Goal: Task Accomplishment & Management: Manage account settings

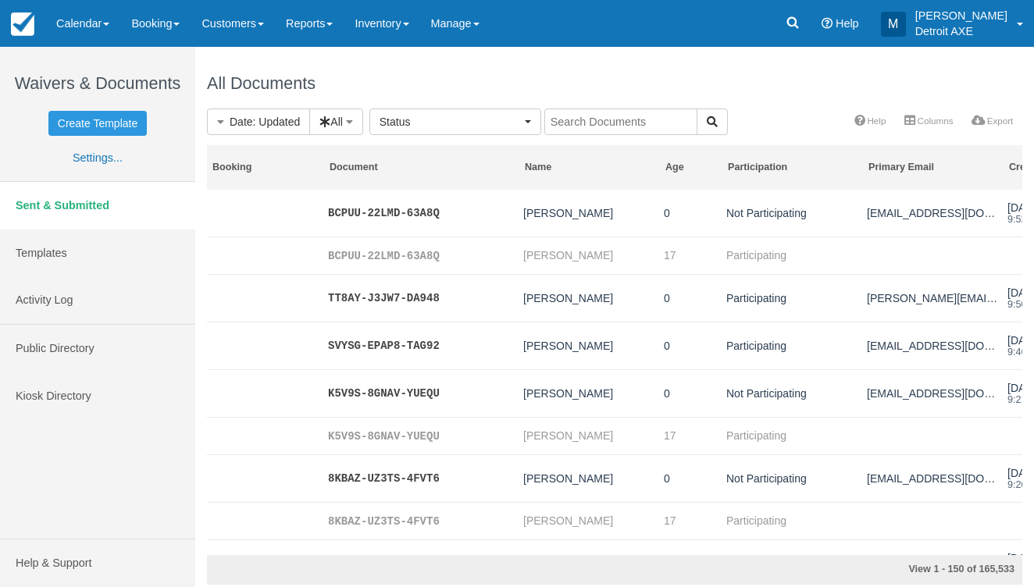
select select
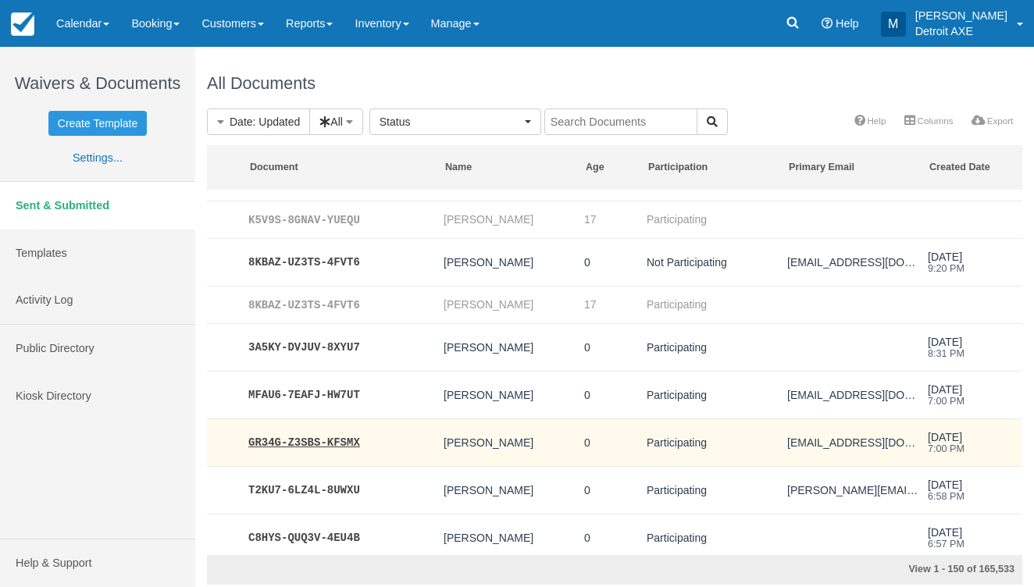
scroll to position [425, 80]
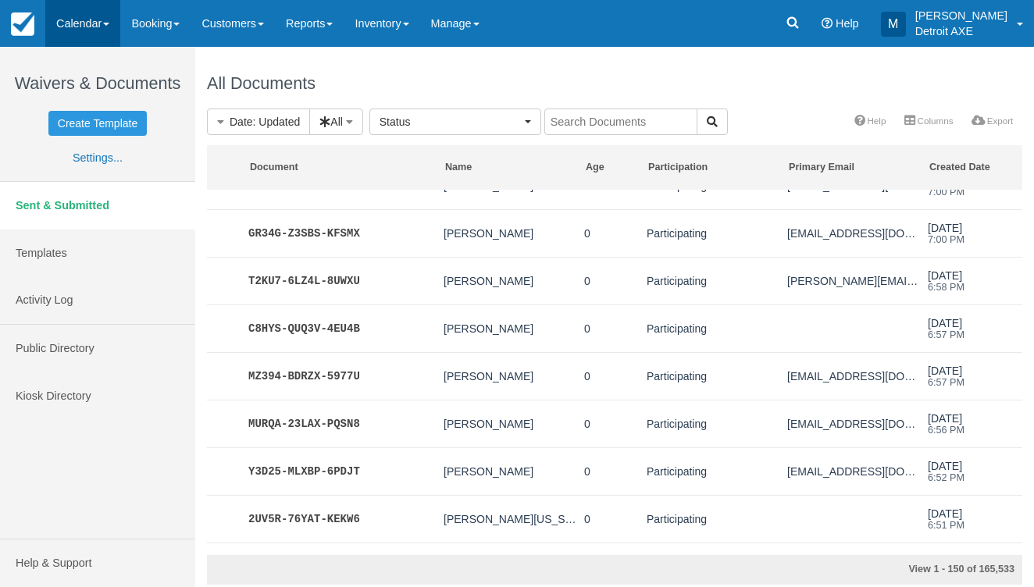
click at [94, 38] on link "Calendar" at bounding box center [82, 23] width 75 height 47
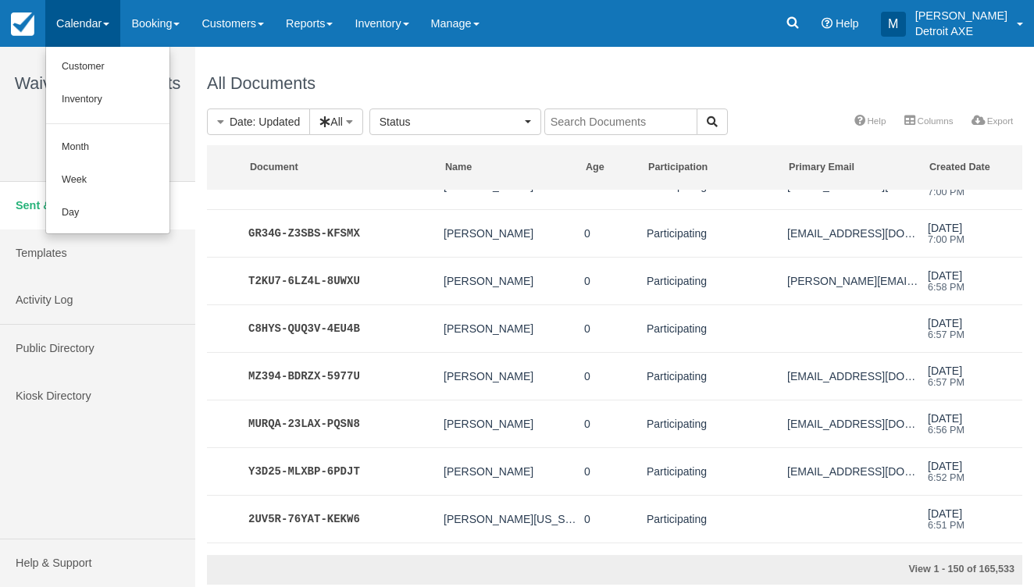
click at [82, 229] on ul "Customer Inventory Month Week Day" at bounding box center [107, 140] width 125 height 187
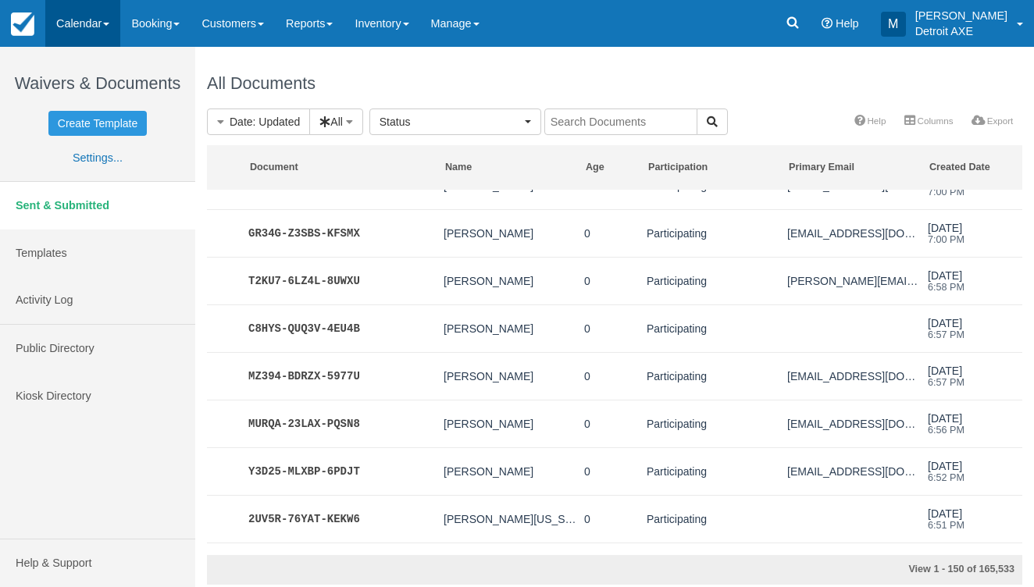
click at [93, 6] on link "Calendar" at bounding box center [82, 23] width 75 height 47
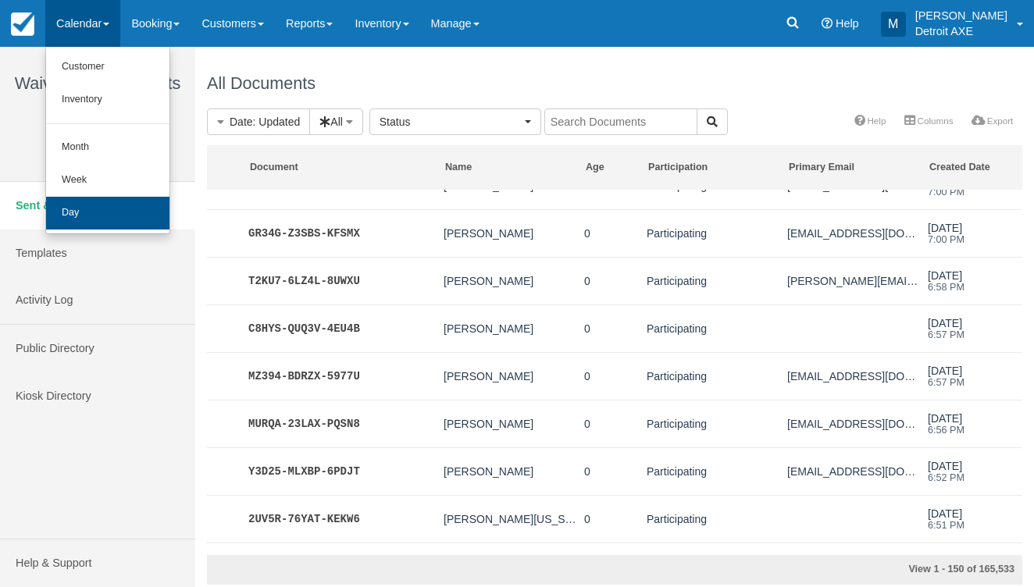
click at [77, 220] on link "Day" at bounding box center [107, 213] width 123 height 33
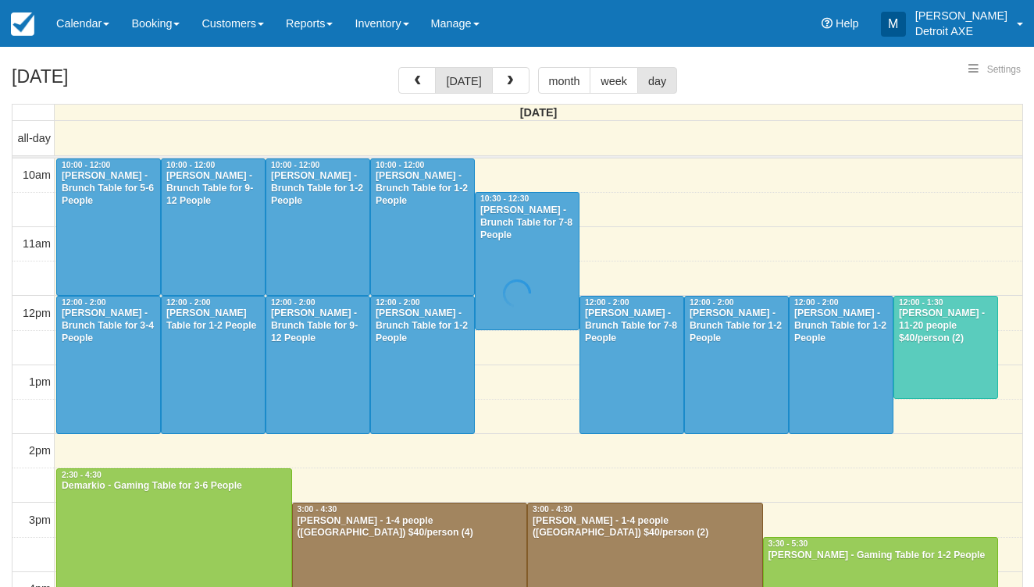
select select
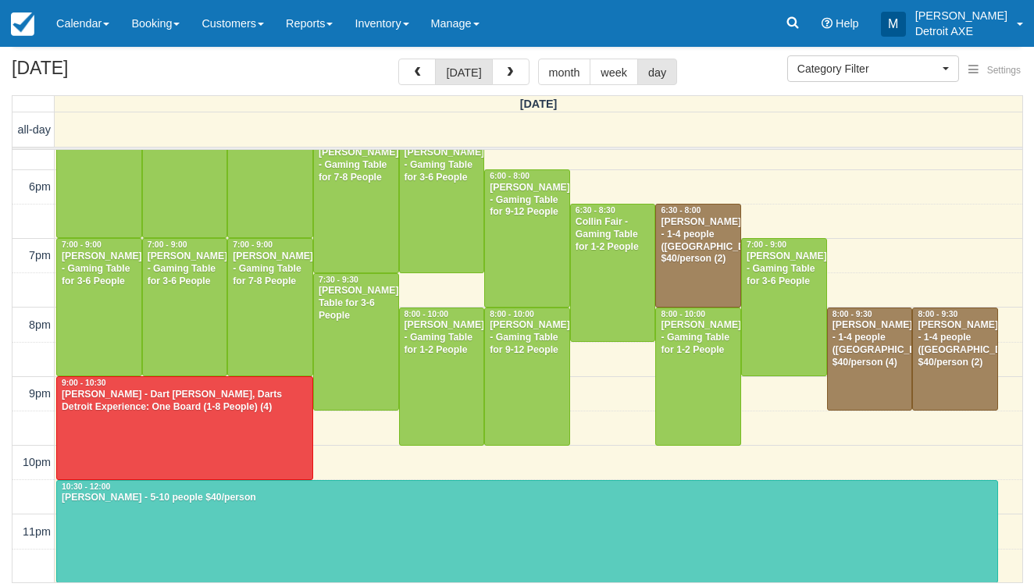
scroll to position [84, 0]
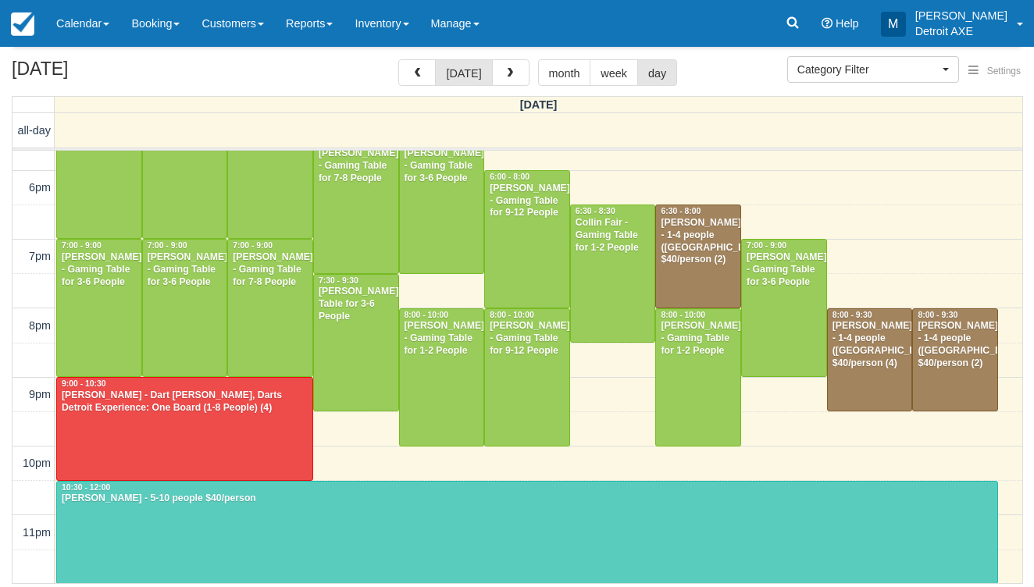
click at [142, 539] on div at bounding box center [527, 532] width 940 height 101
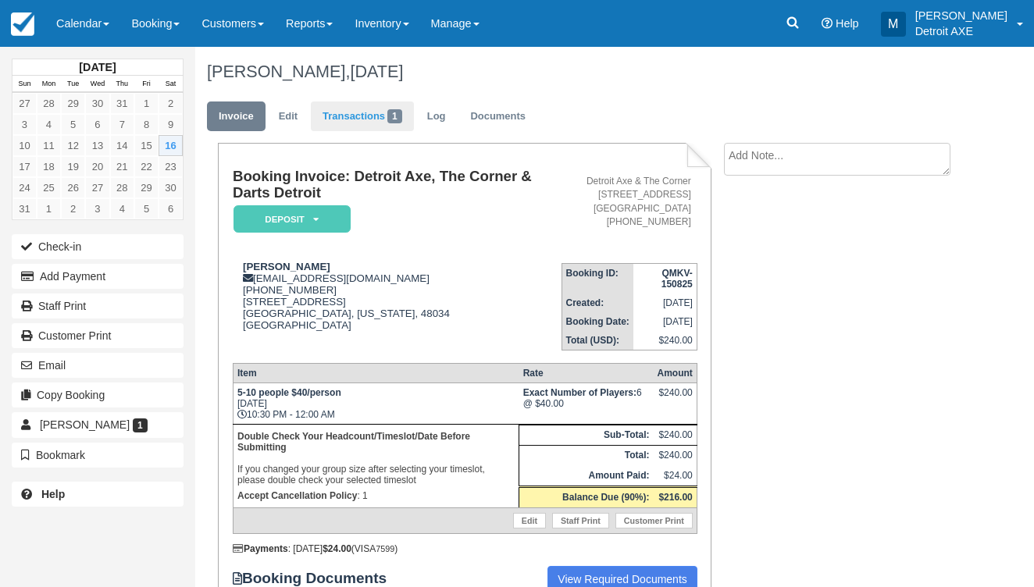
click at [344, 113] on link "Transactions 1" at bounding box center [362, 116] width 103 height 30
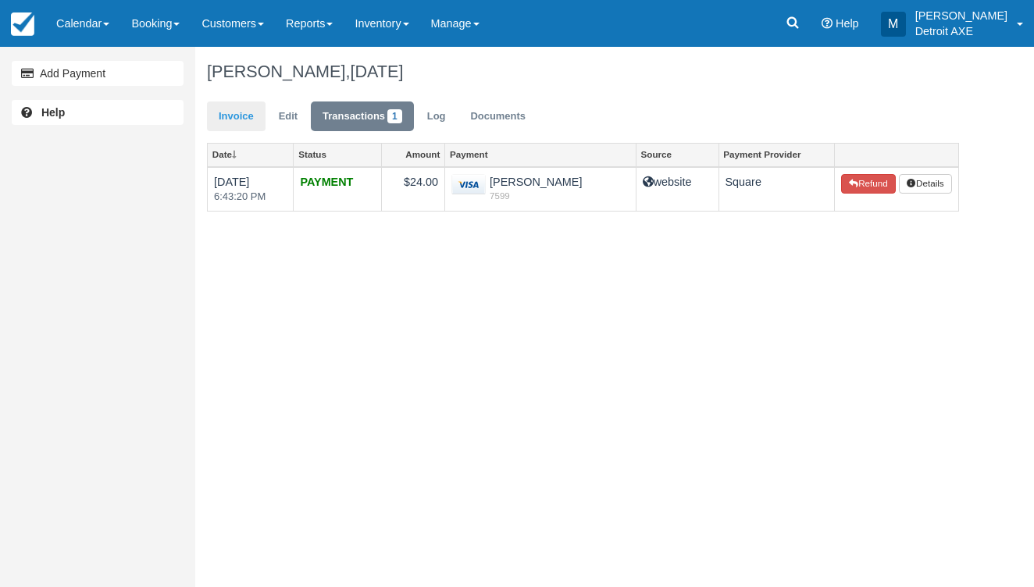
click at [257, 105] on link "Invoice" at bounding box center [236, 116] width 59 height 30
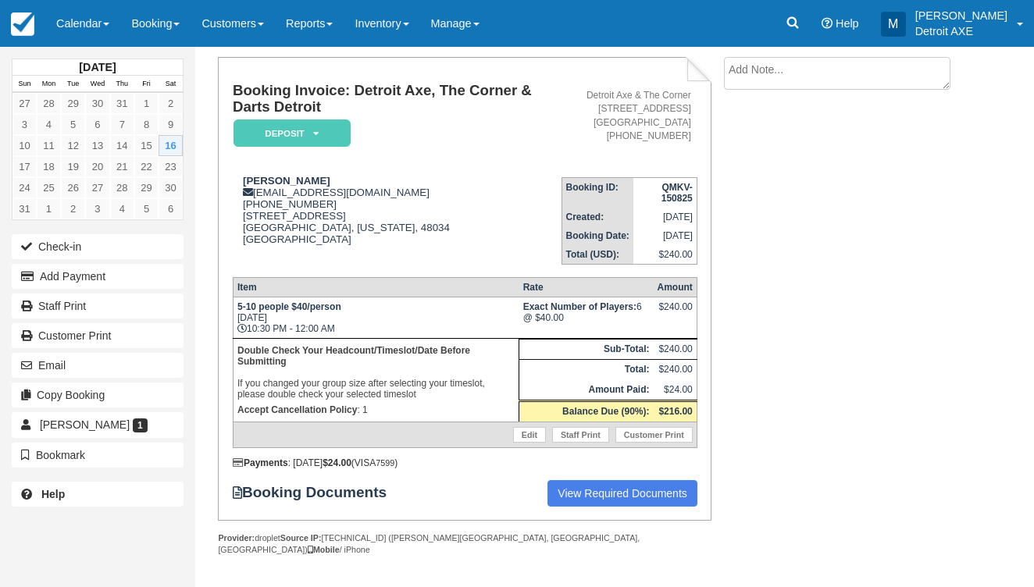
scroll to position [84, 0]
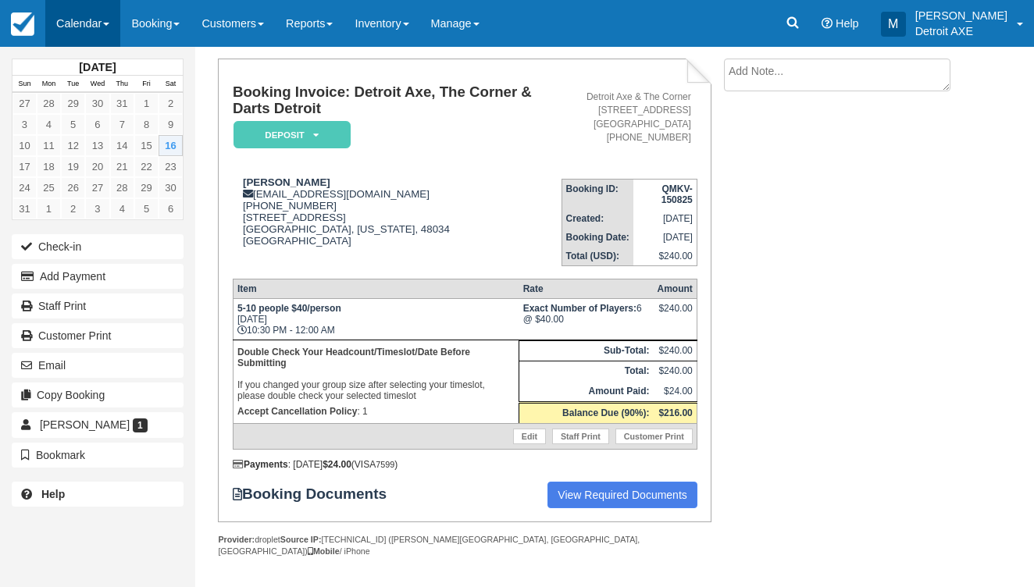
click at [99, 23] on link "Calendar" at bounding box center [82, 23] width 75 height 47
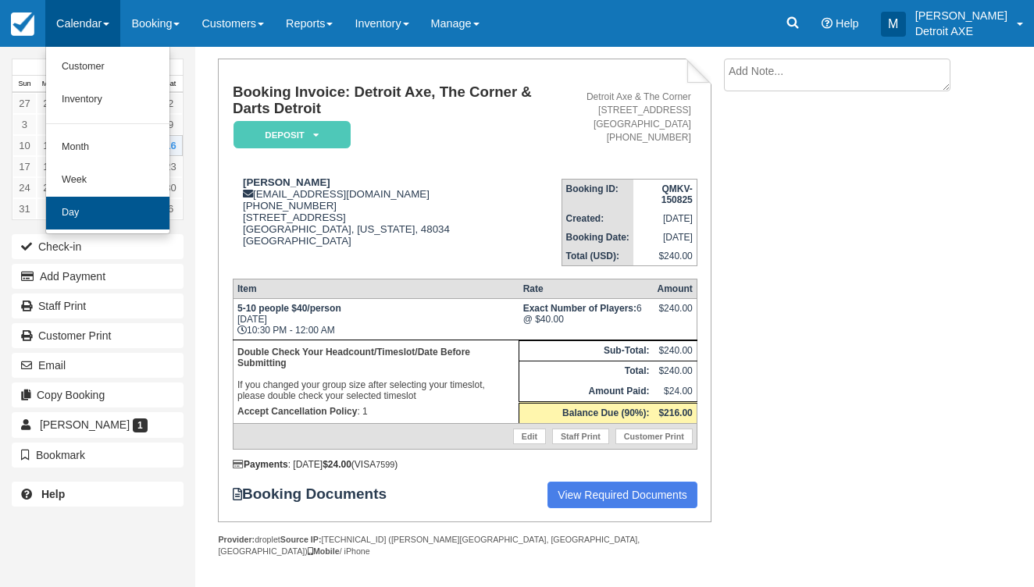
click at [97, 197] on link "Day" at bounding box center [107, 213] width 123 height 33
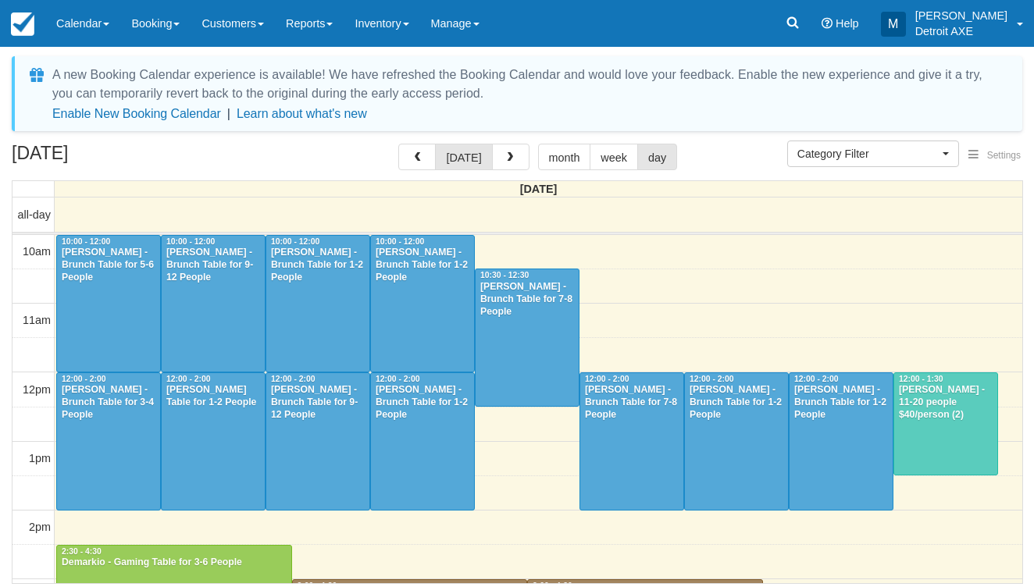
select select
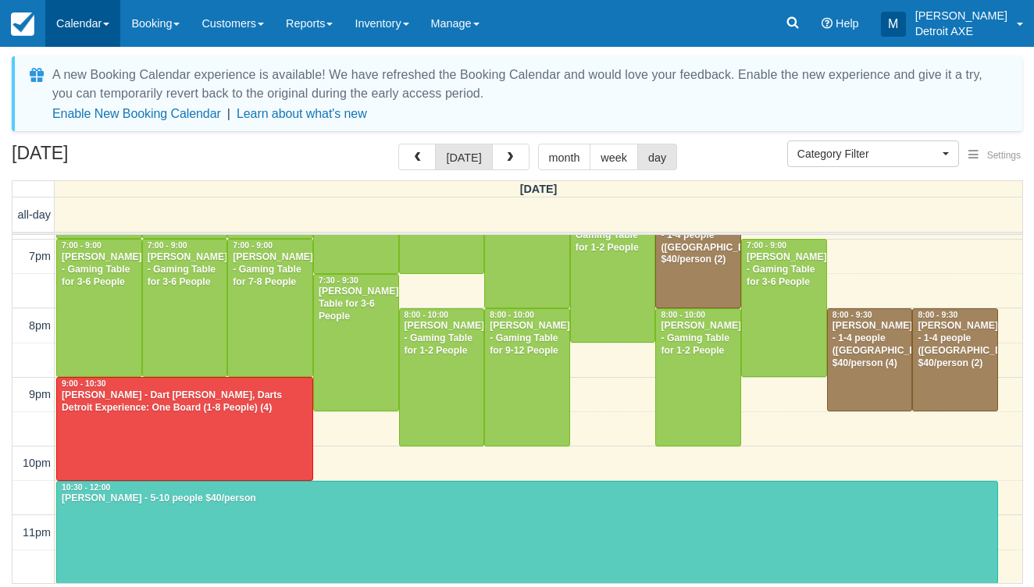
click at [98, 26] on link "Calendar" at bounding box center [82, 23] width 75 height 47
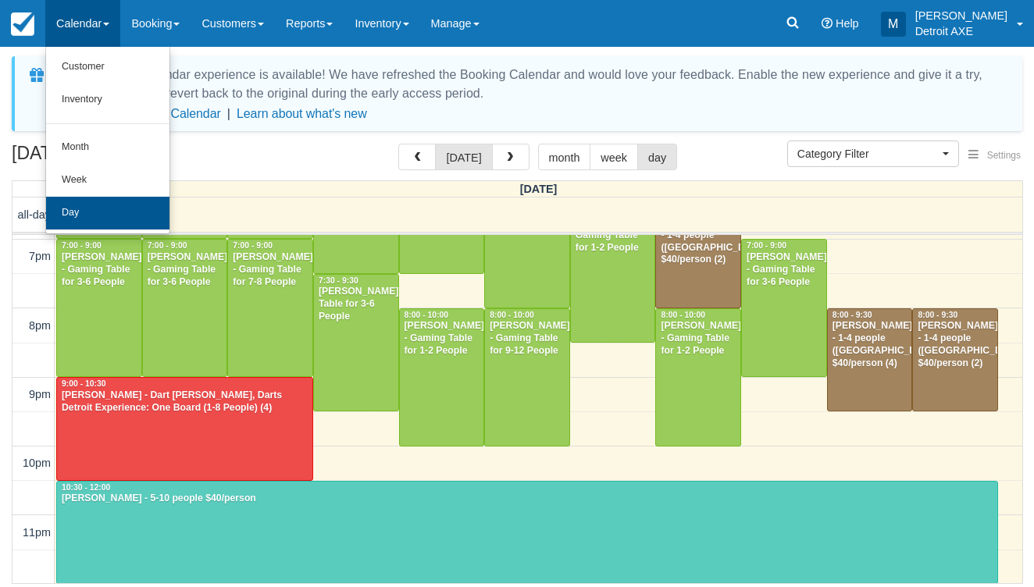
click at [67, 206] on link "Day" at bounding box center [107, 213] width 123 height 33
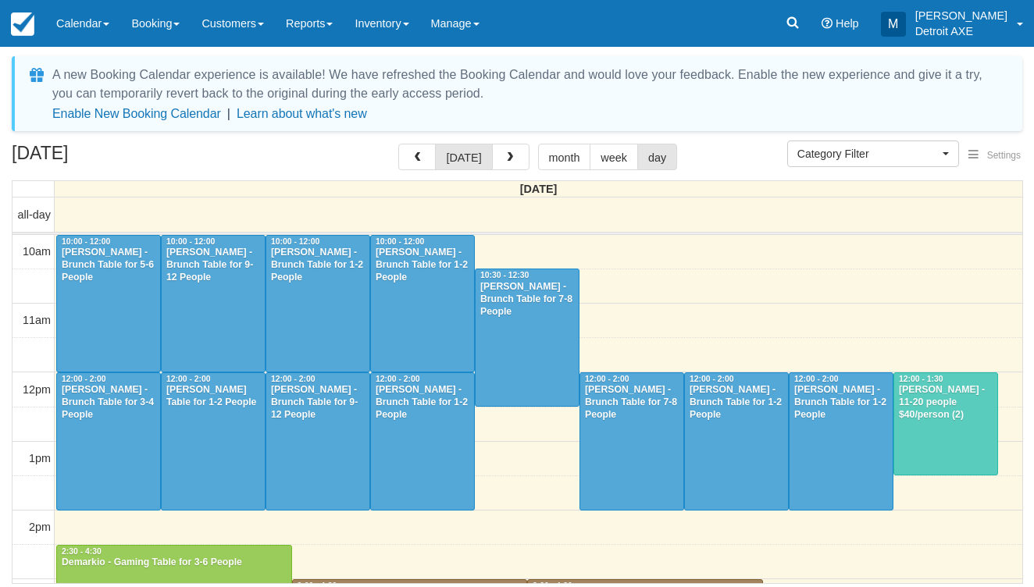
select select
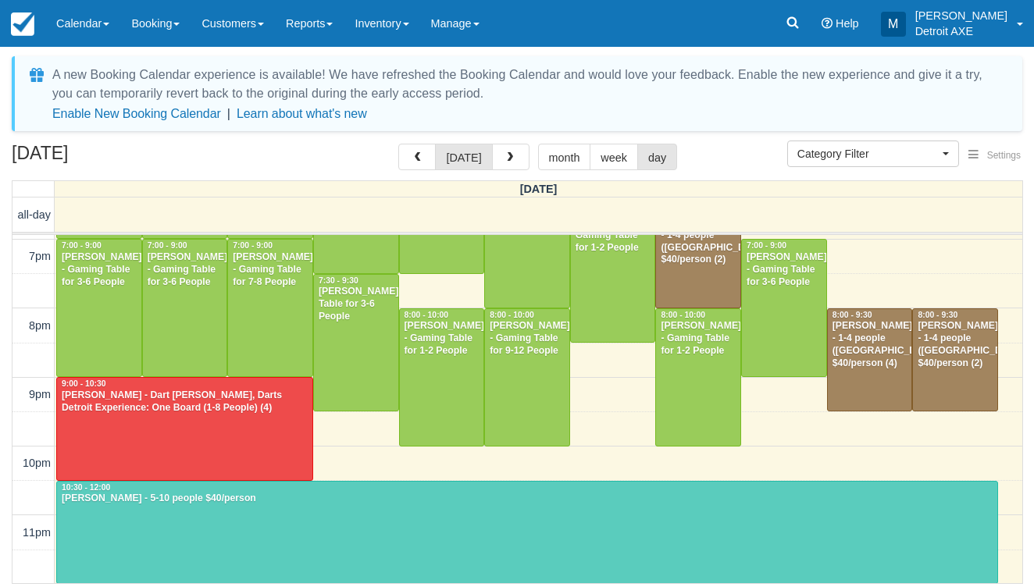
scroll to position [616, 0]
click at [496, 155] on button "button" at bounding box center [510, 157] width 37 height 27
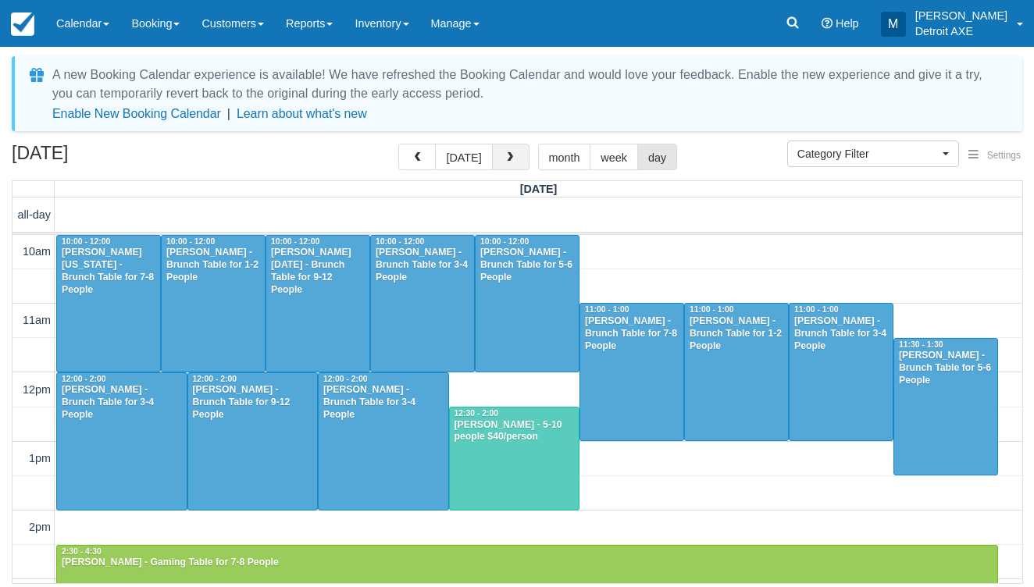
click at [523, 166] on button "button" at bounding box center [510, 157] width 37 height 27
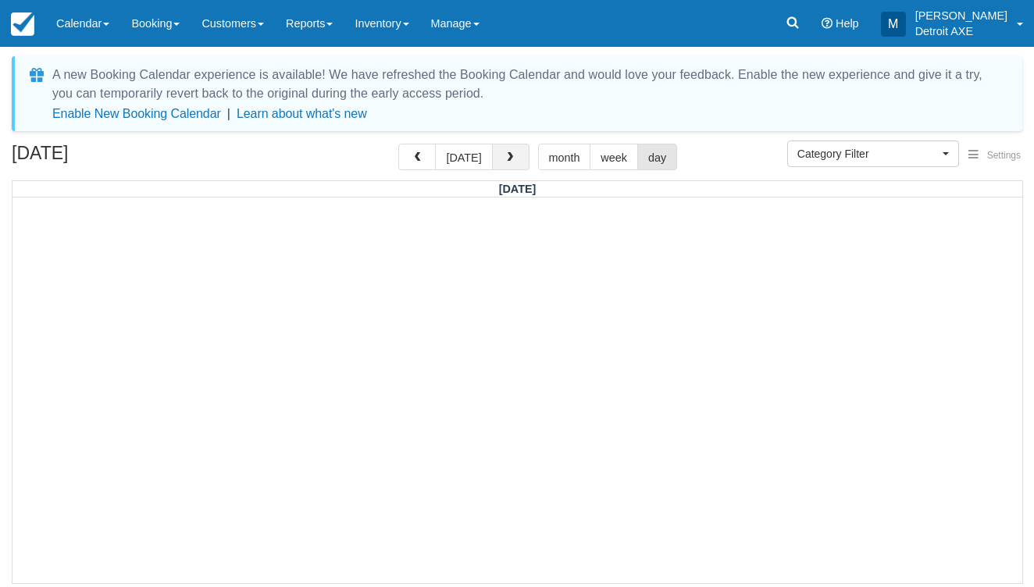
click at [509, 162] on span "button" at bounding box center [509, 157] width 11 height 11
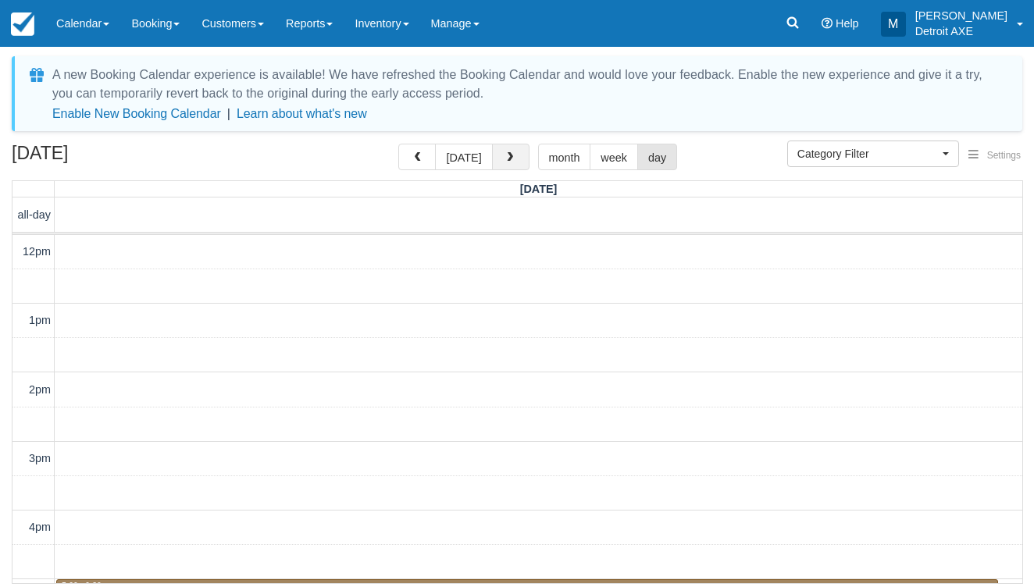
scroll to position [443, 0]
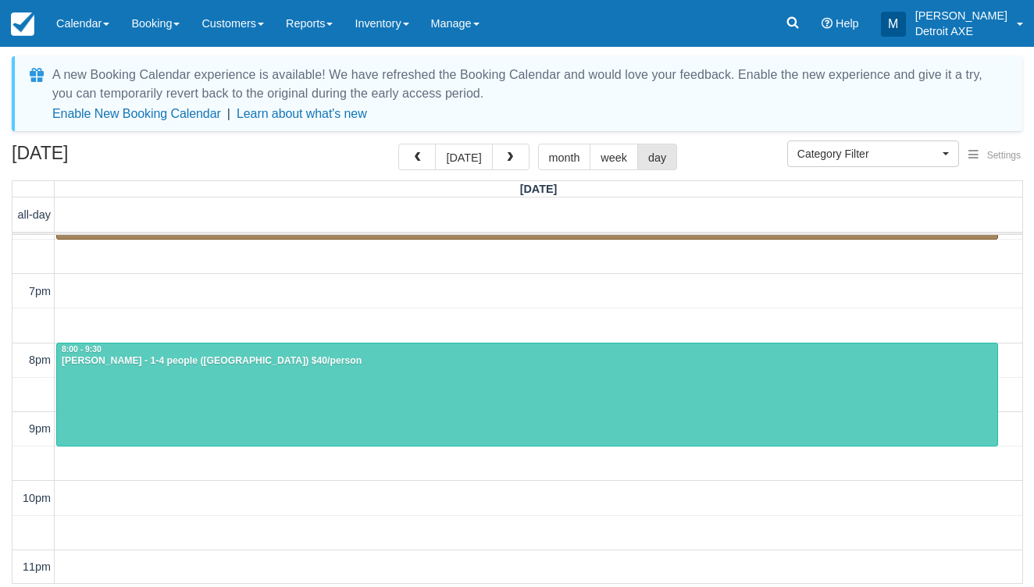
click at [352, 404] on div at bounding box center [527, 394] width 940 height 102
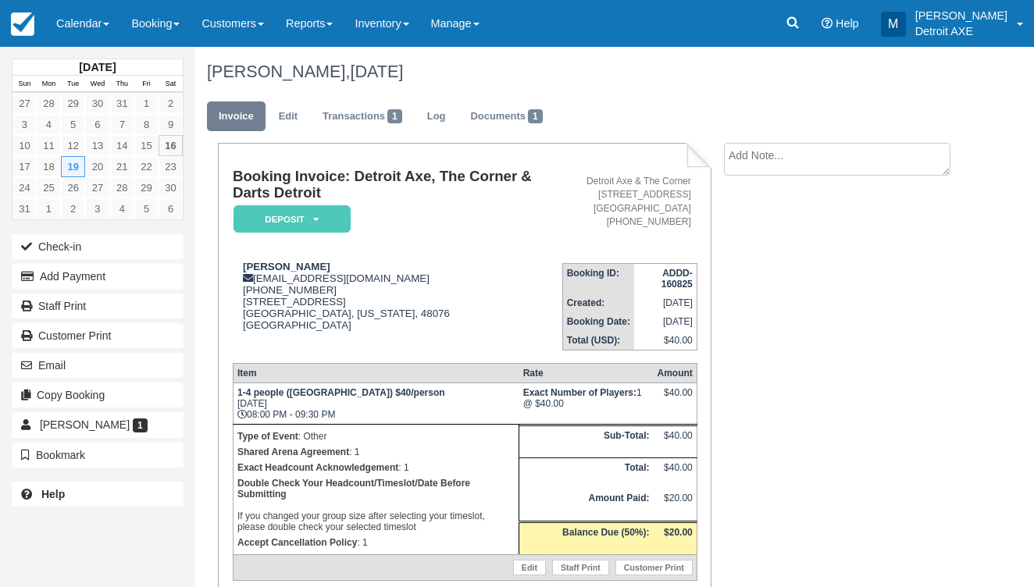
click at [337, 220] on em "Deposit" at bounding box center [291, 218] width 117 height 27
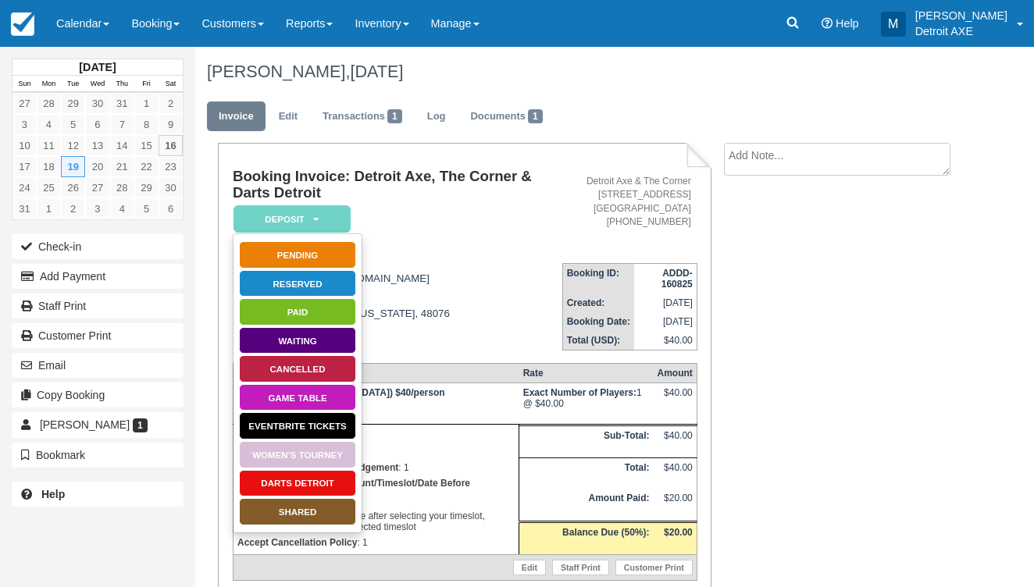
click at [294, 513] on link "SHARED" at bounding box center [297, 511] width 117 height 27
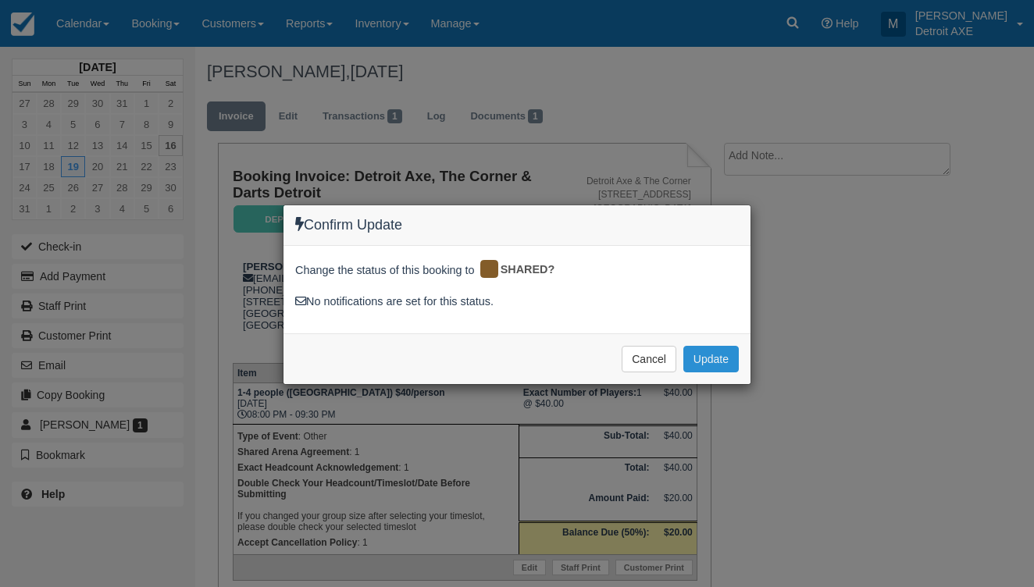
click at [710, 354] on button "Update" at bounding box center [710, 359] width 55 height 27
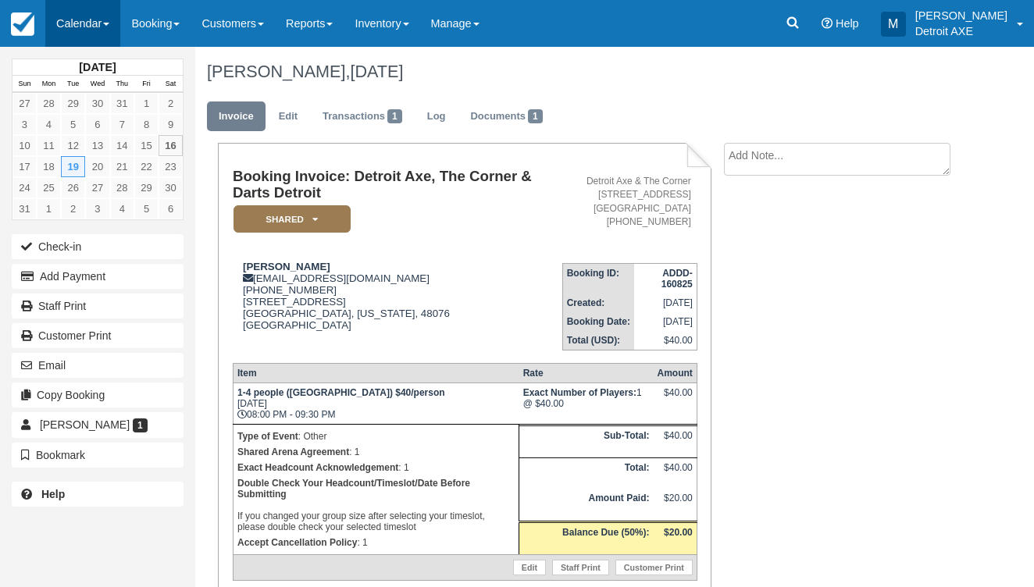
click at [98, 34] on link "Calendar" at bounding box center [82, 23] width 75 height 47
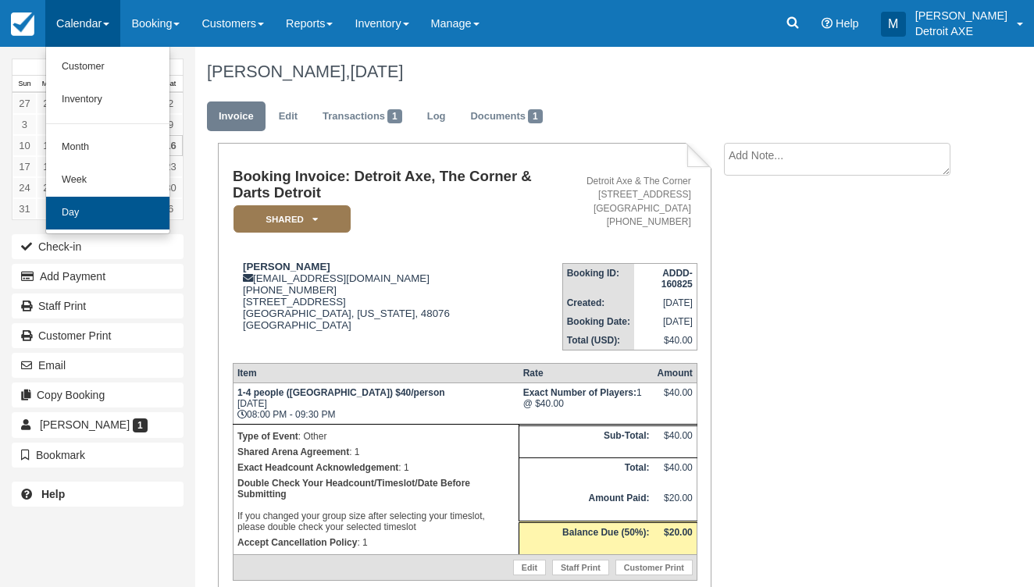
click at [94, 215] on link "Day" at bounding box center [107, 213] width 123 height 33
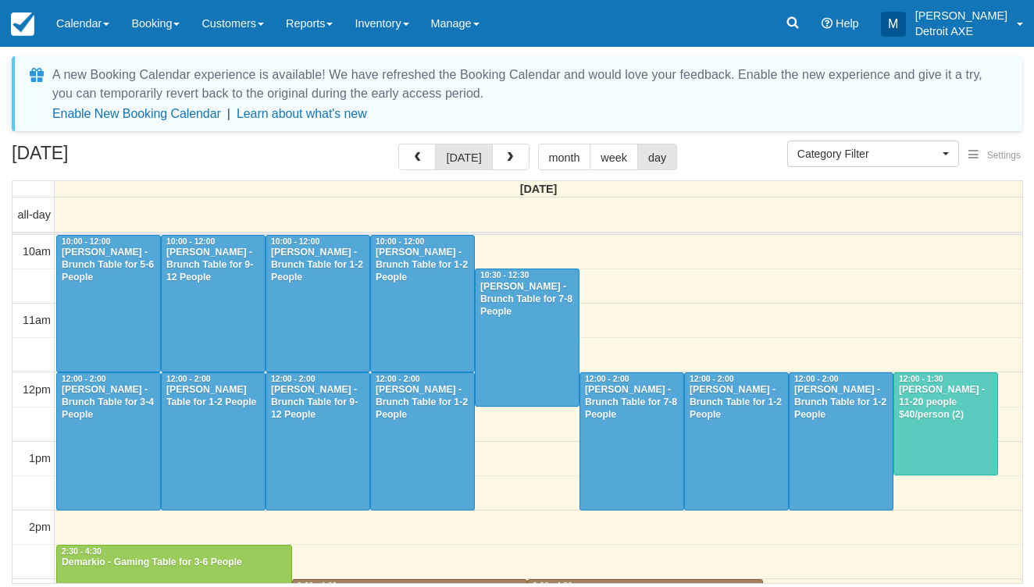
select select
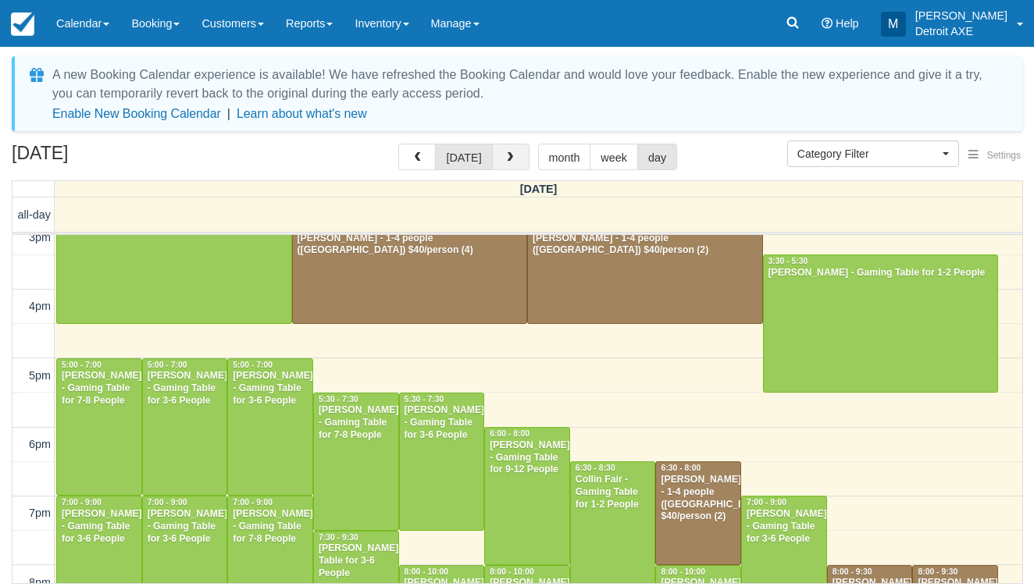
click at [523, 153] on button "button" at bounding box center [510, 157] width 37 height 27
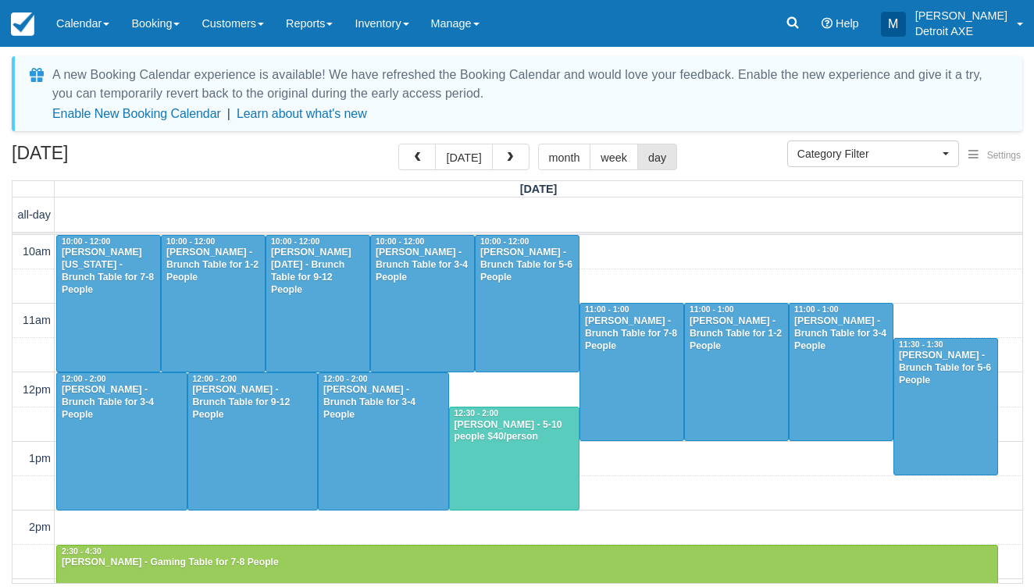
scroll to position [582, 0]
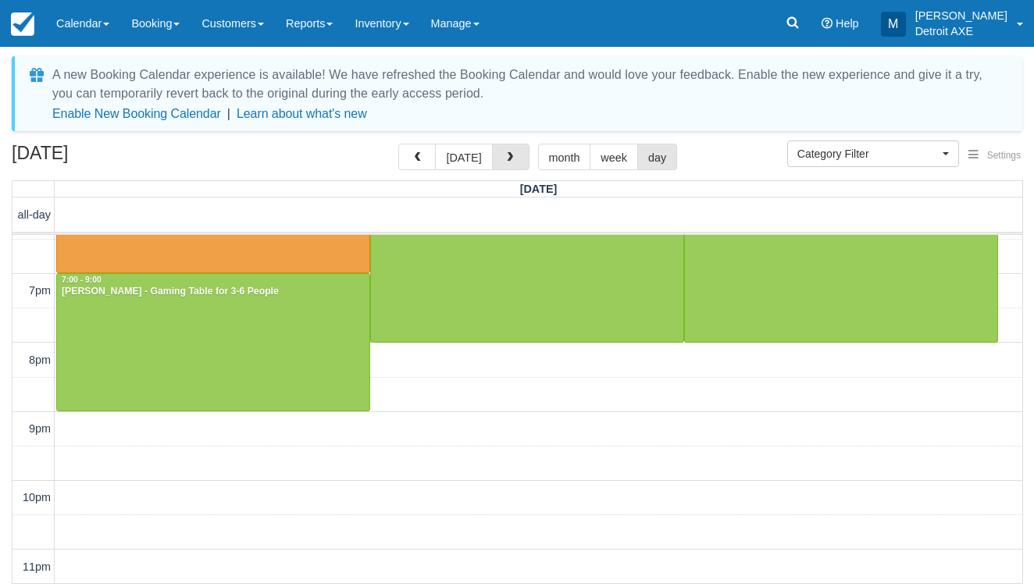
click at [523, 151] on button "button" at bounding box center [510, 157] width 37 height 27
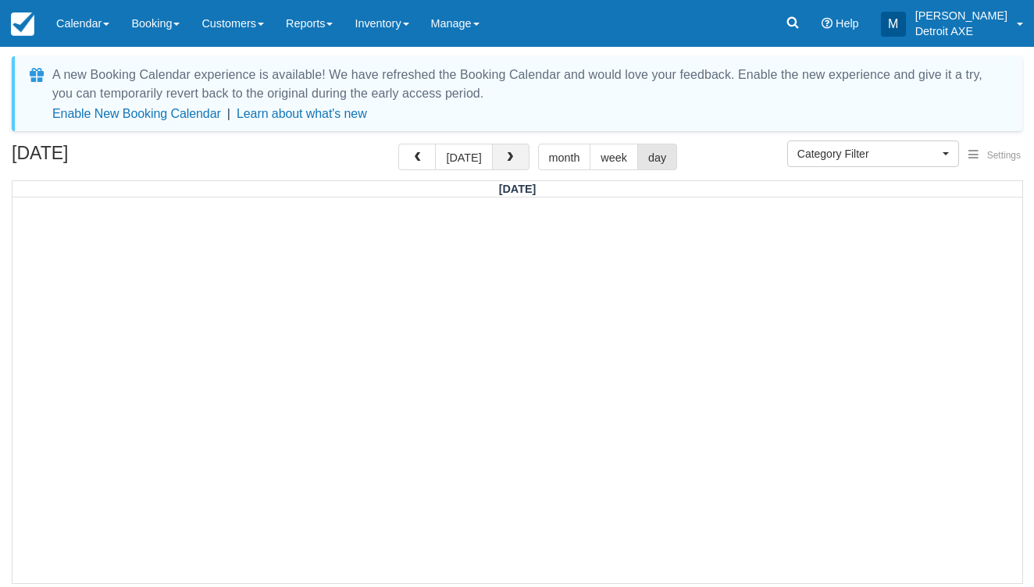
click at [513, 153] on button "button" at bounding box center [510, 157] width 37 height 27
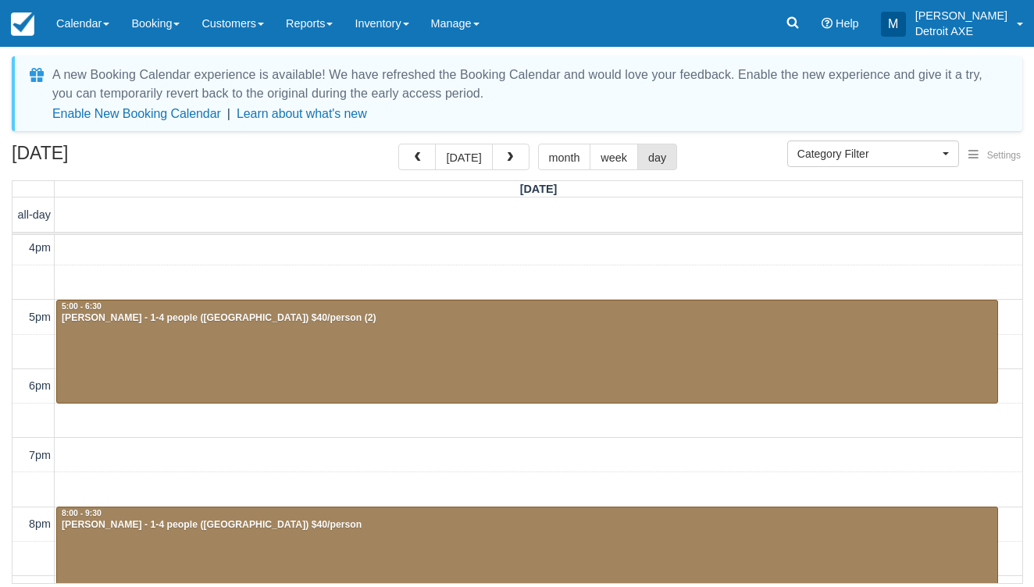
scroll to position [282, 0]
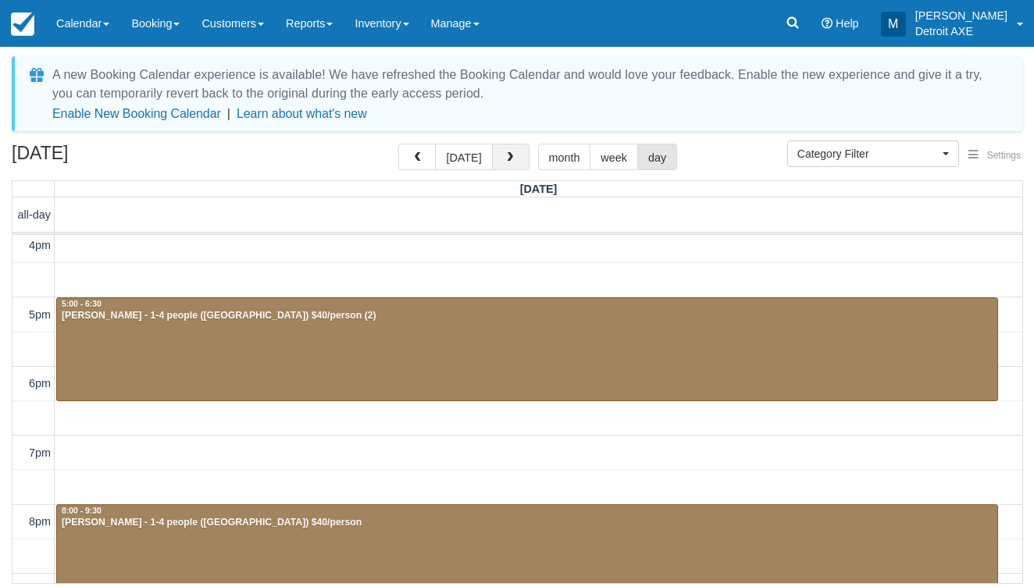
click at [504, 158] on span "button" at bounding box center [509, 157] width 11 height 11
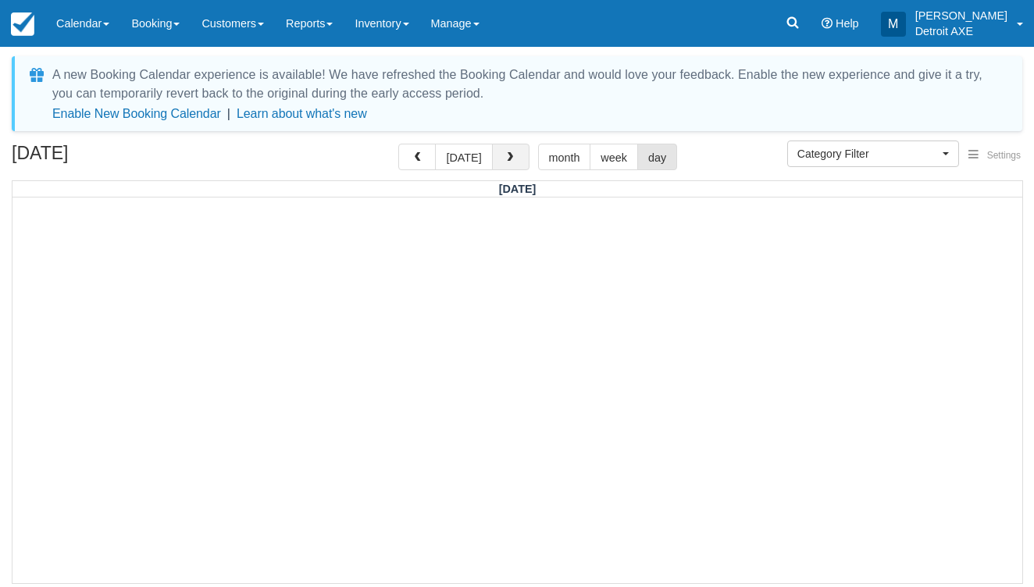
click at [504, 158] on span "button" at bounding box center [509, 157] width 11 height 11
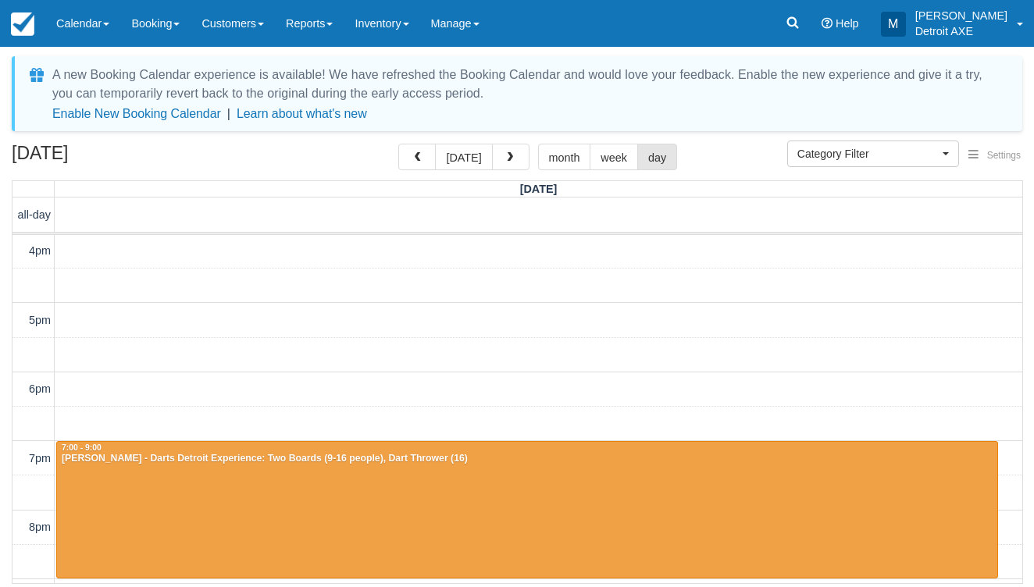
scroll to position [276, 0]
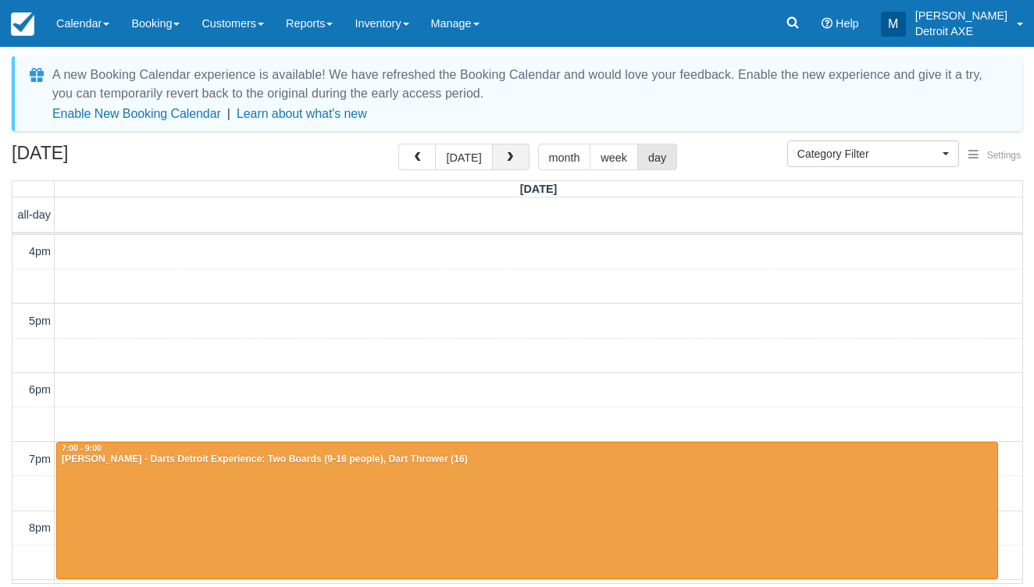
click at [508, 149] on button "button" at bounding box center [510, 157] width 37 height 27
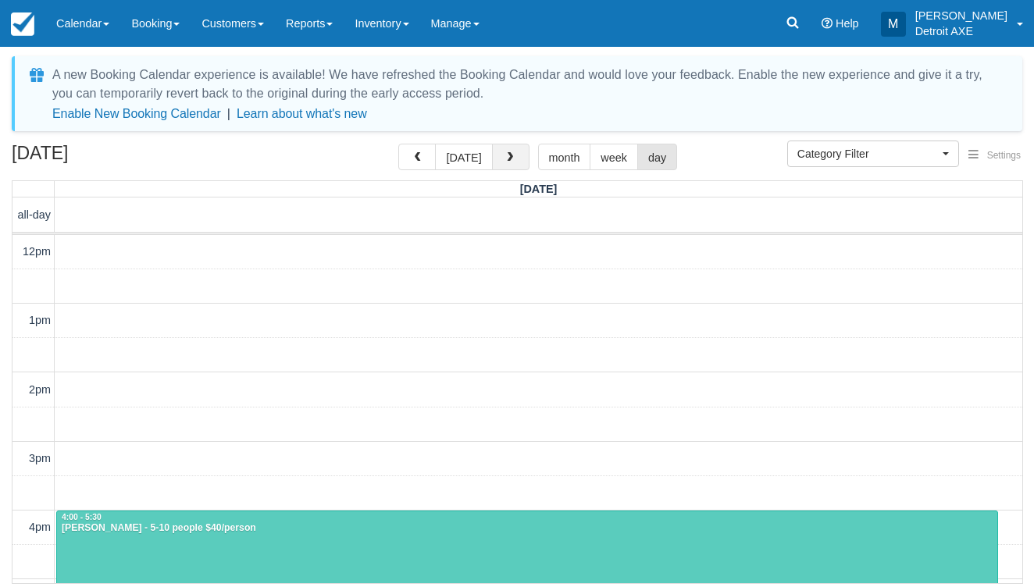
scroll to position [443, 0]
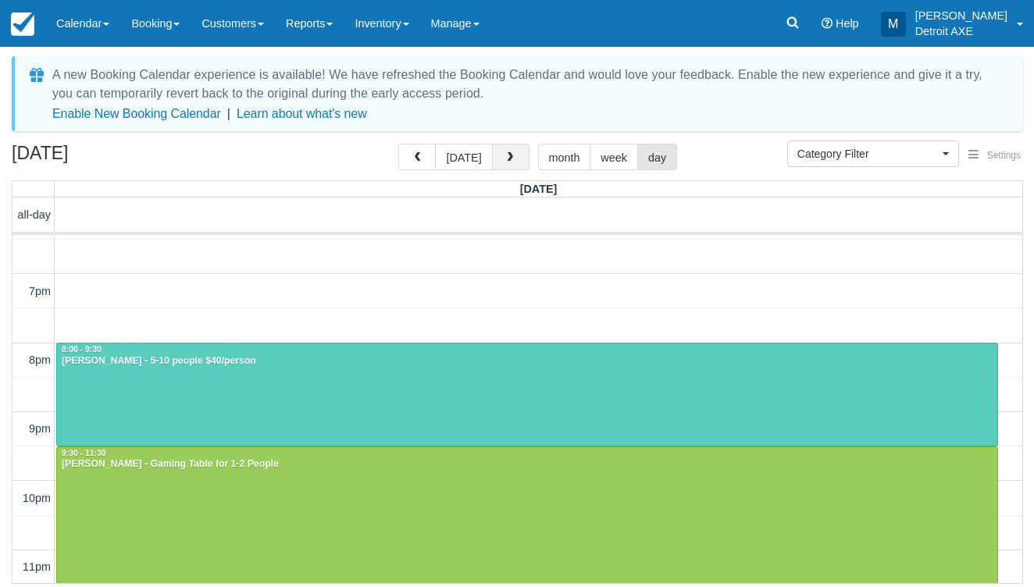
click at [508, 149] on button "button" at bounding box center [510, 157] width 37 height 27
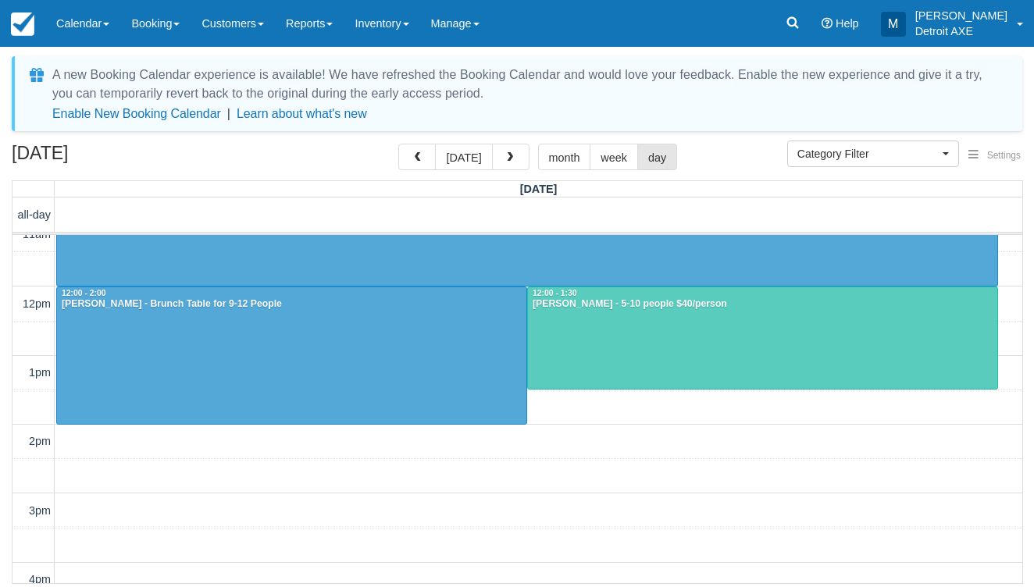
scroll to position [67, 0]
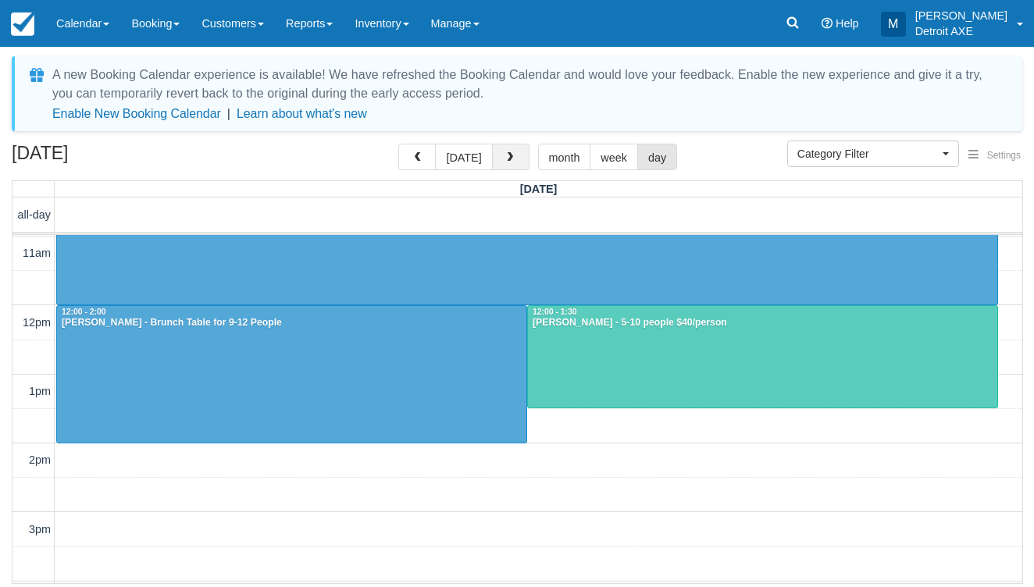
click at [495, 145] on button "button" at bounding box center [510, 157] width 37 height 27
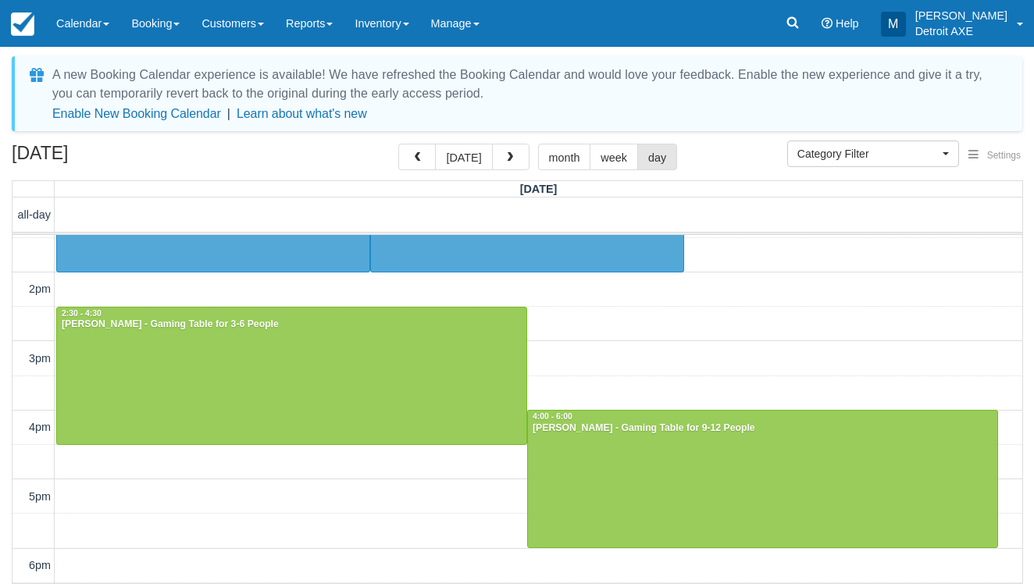
scroll to position [15, 0]
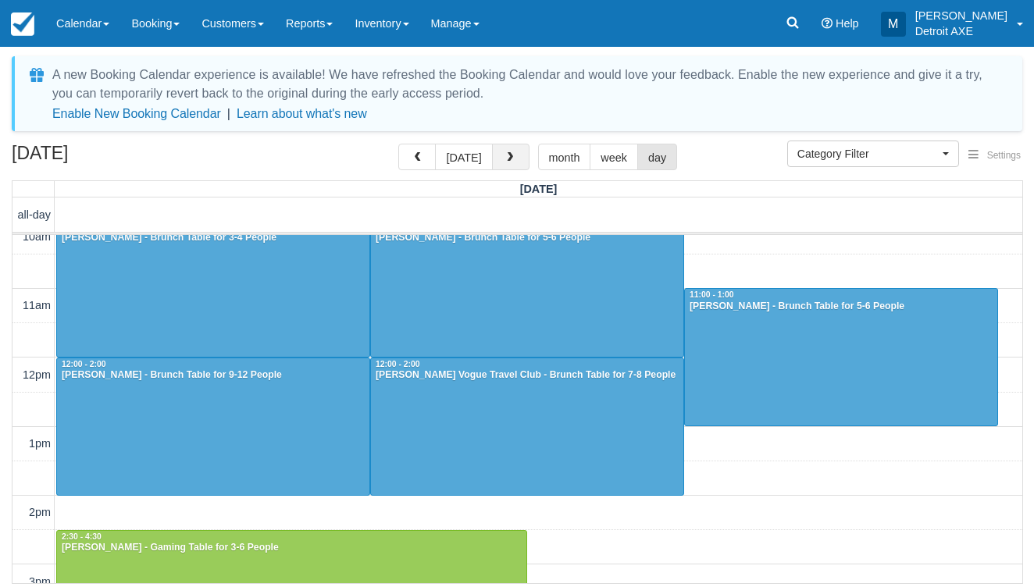
click at [492, 154] on button "button" at bounding box center [510, 157] width 37 height 27
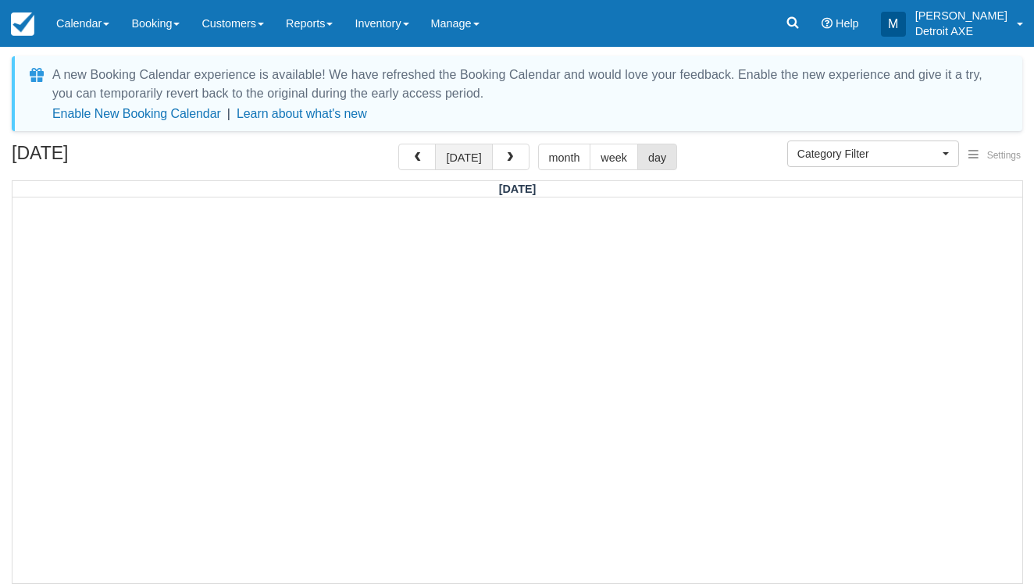
click at [484, 168] on button "today" at bounding box center [463, 157] width 57 height 27
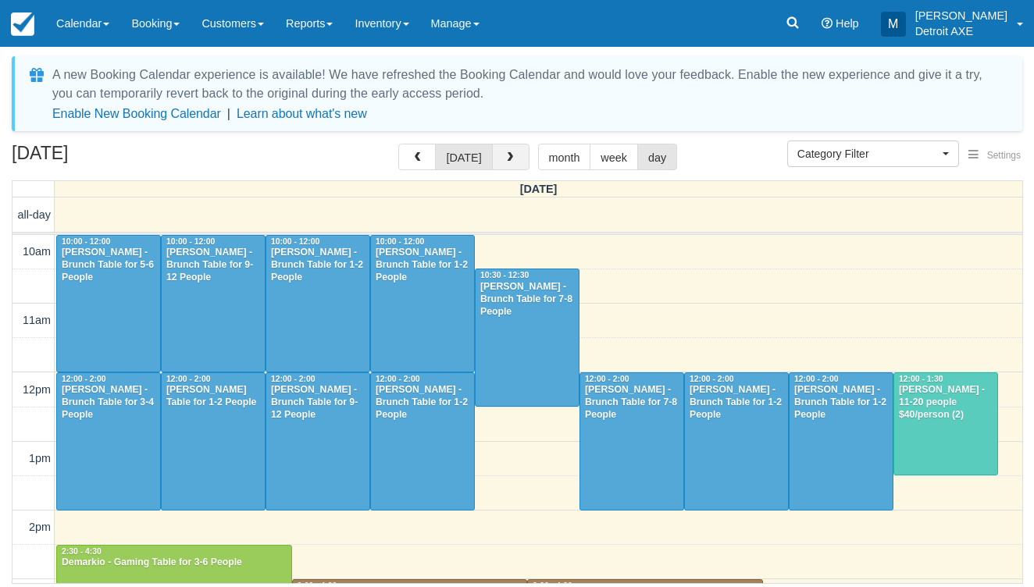
scroll to position [616, 0]
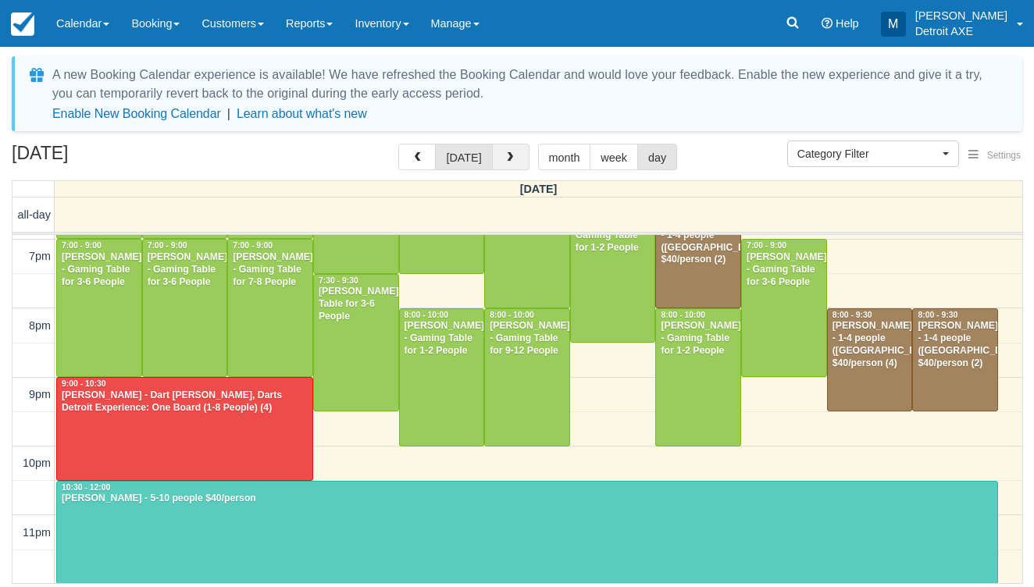
click at [497, 168] on button "button" at bounding box center [510, 157] width 37 height 27
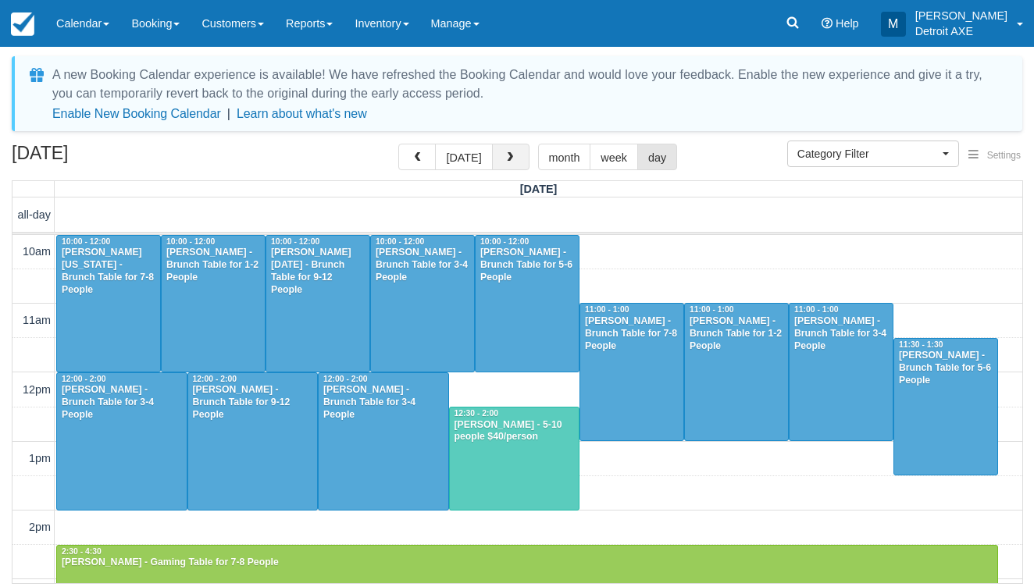
click at [504, 162] on span "button" at bounding box center [509, 157] width 11 height 11
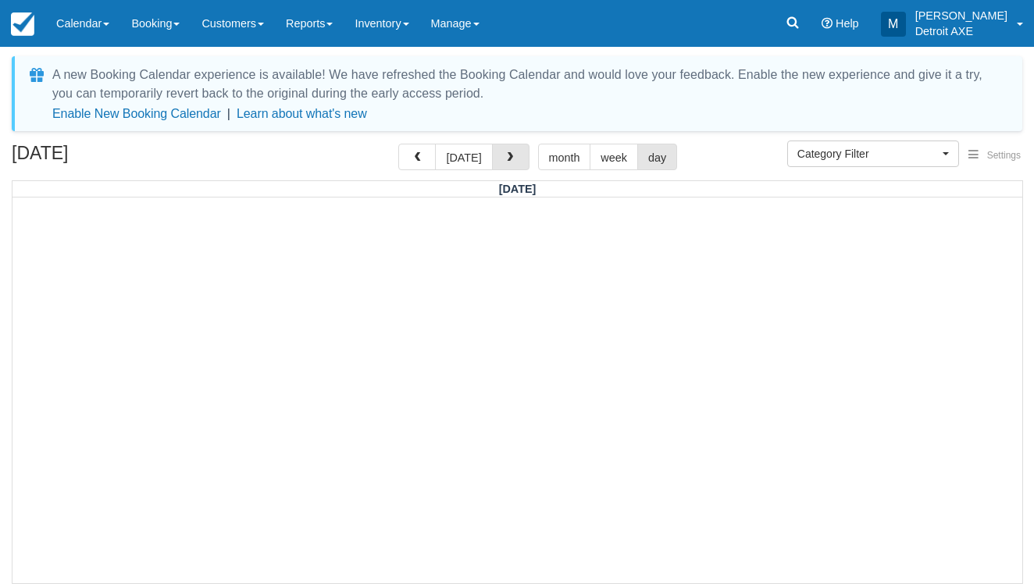
click at [504, 162] on span "button" at bounding box center [509, 157] width 11 height 11
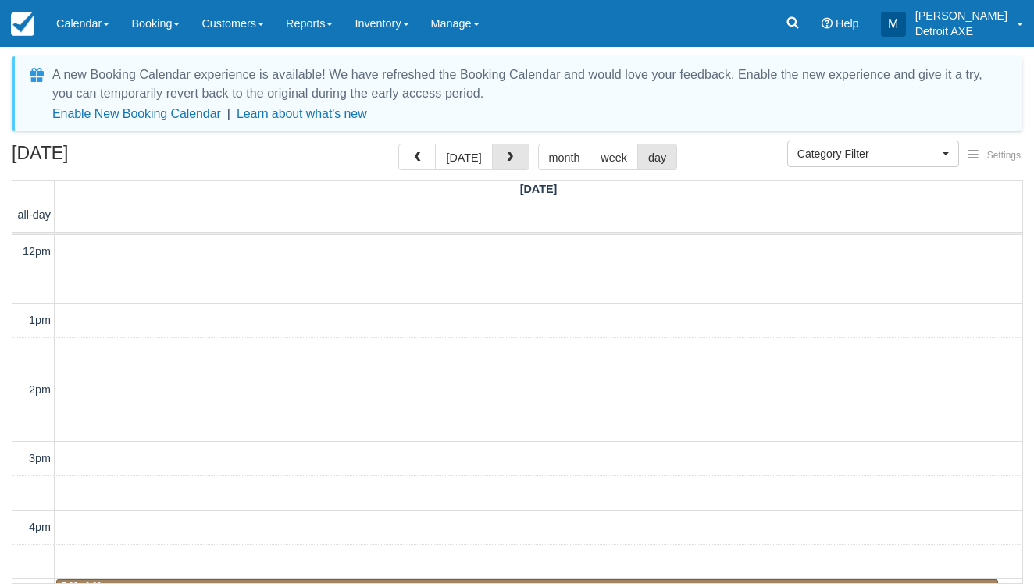
click at [504, 162] on span "button" at bounding box center [509, 157] width 11 height 11
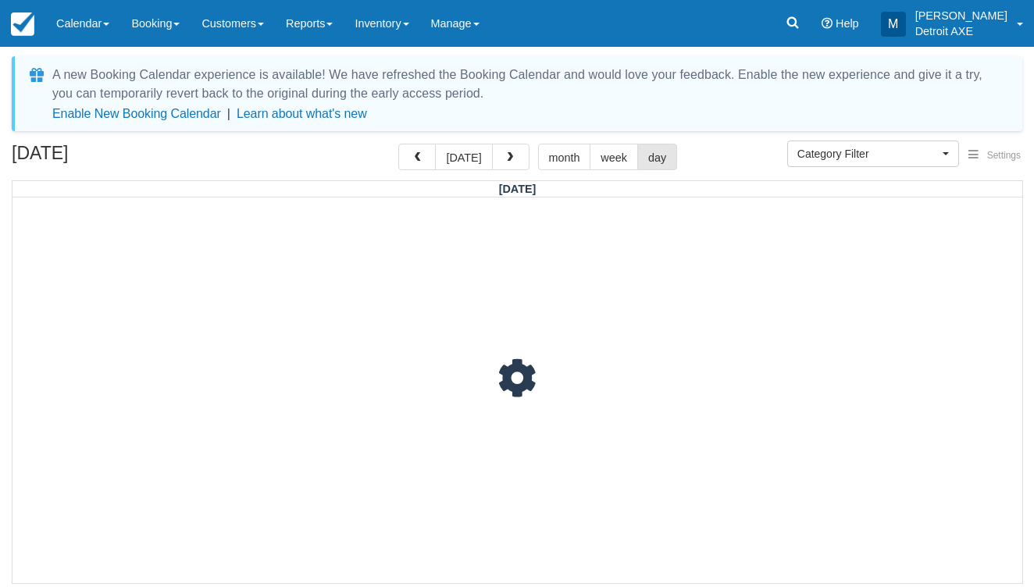
click at [504, 162] on span "button" at bounding box center [509, 157] width 11 height 11
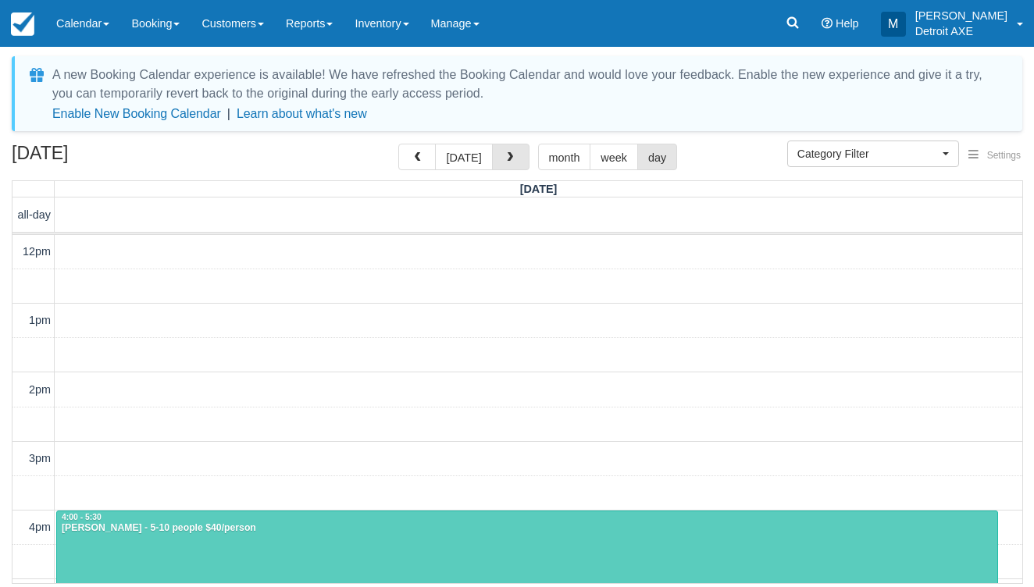
click at [504, 162] on span "button" at bounding box center [509, 157] width 11 height 11
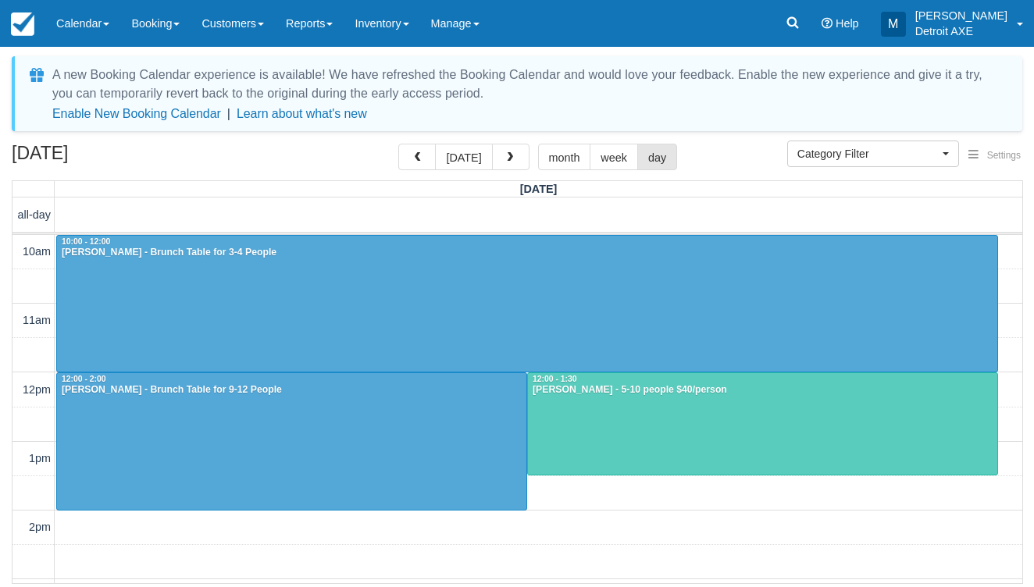
scroll to position [443, 0]
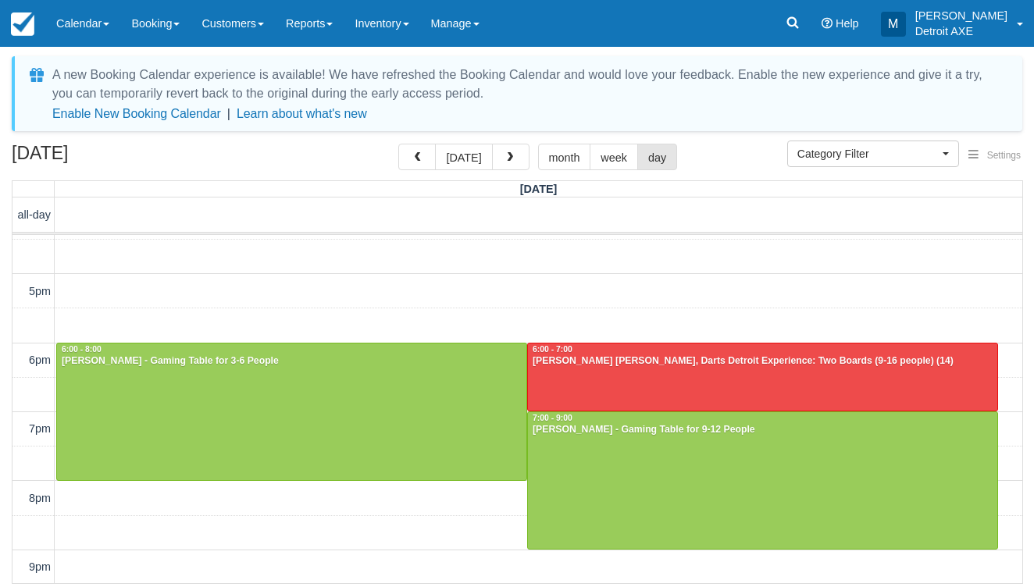
click at [504, 162] on span "button" at bounding box center [509, 157] width 11 height 11
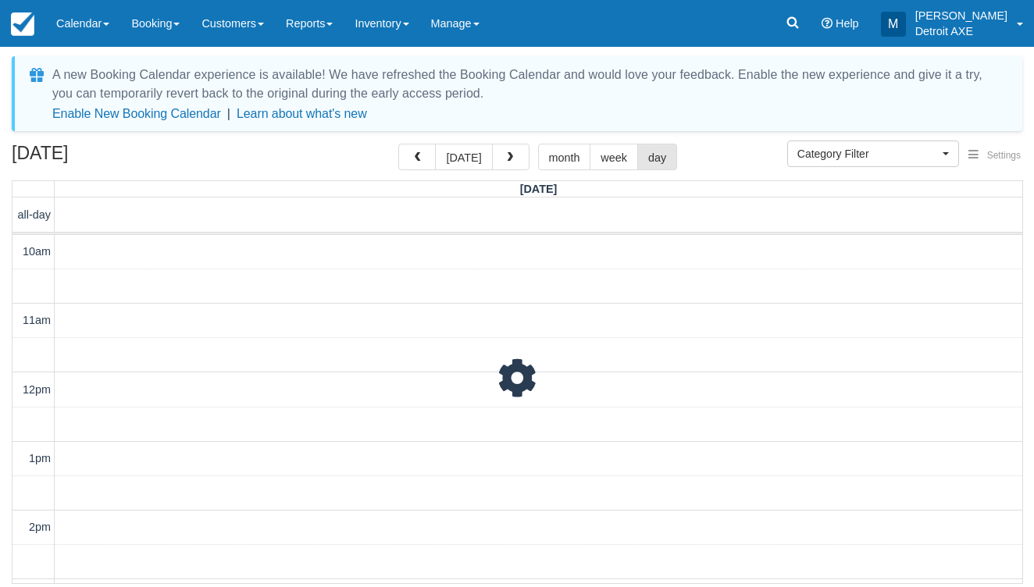
scroll to position [582, 0]
click at [504, 162] on span "button" at bounding box center [509, 157] width 11 height 11
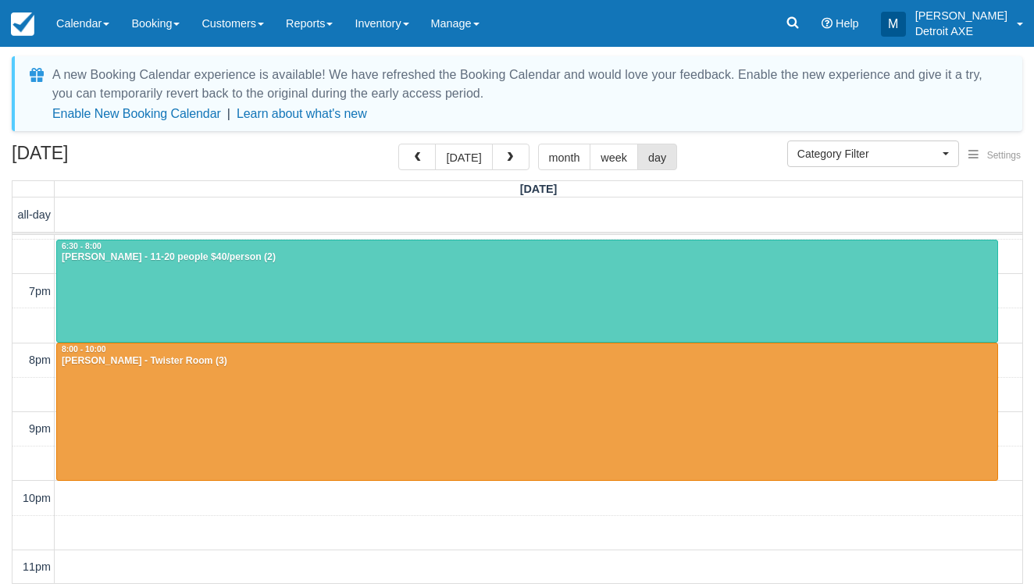
click at [504, 162] on span "button" at bounding box center [509, 157] width 11 height 11
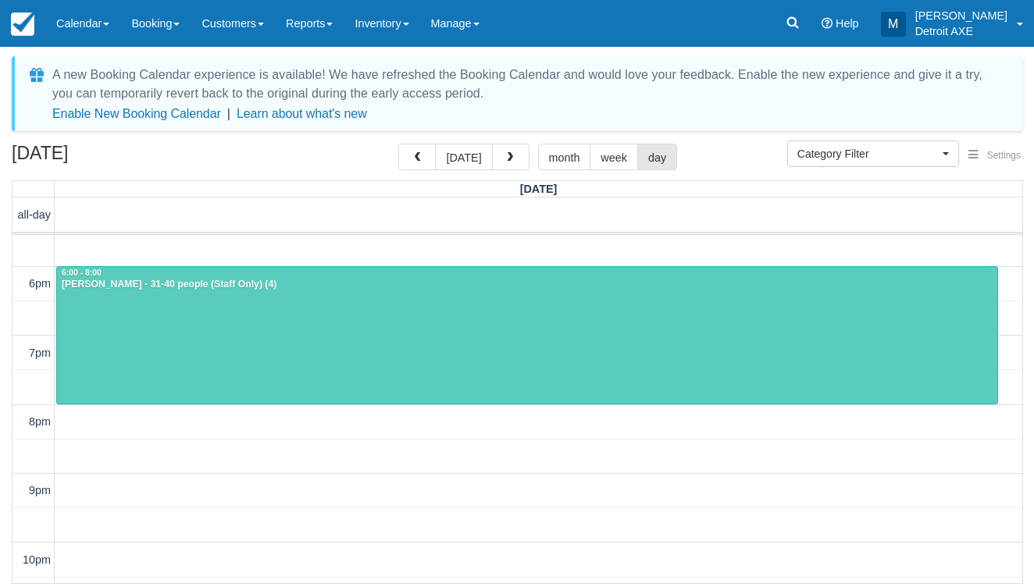
scroll to position [372, 0]
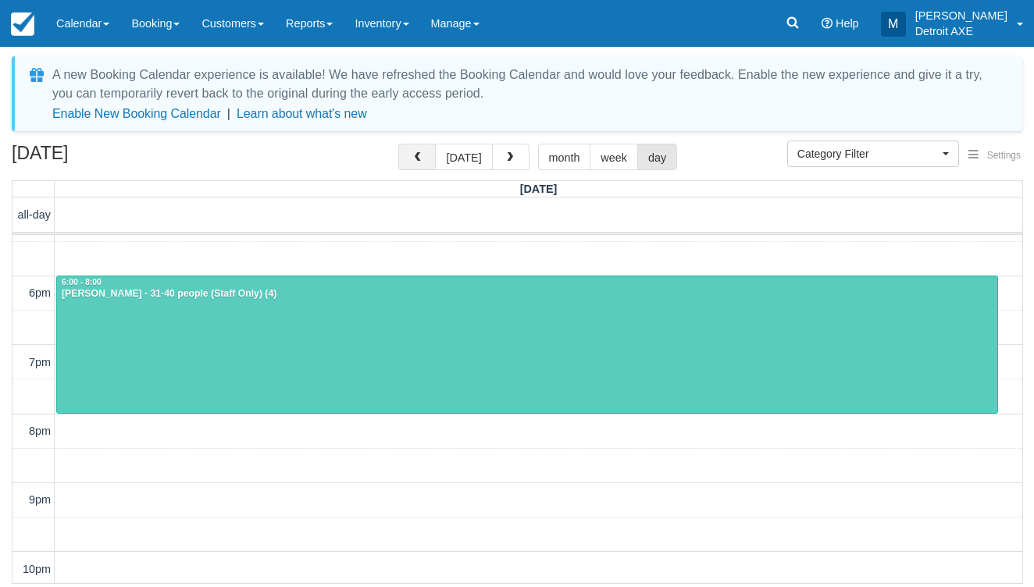
click at [413, 153] on button "button" at bounding box center [416, 157] width 37 height 27
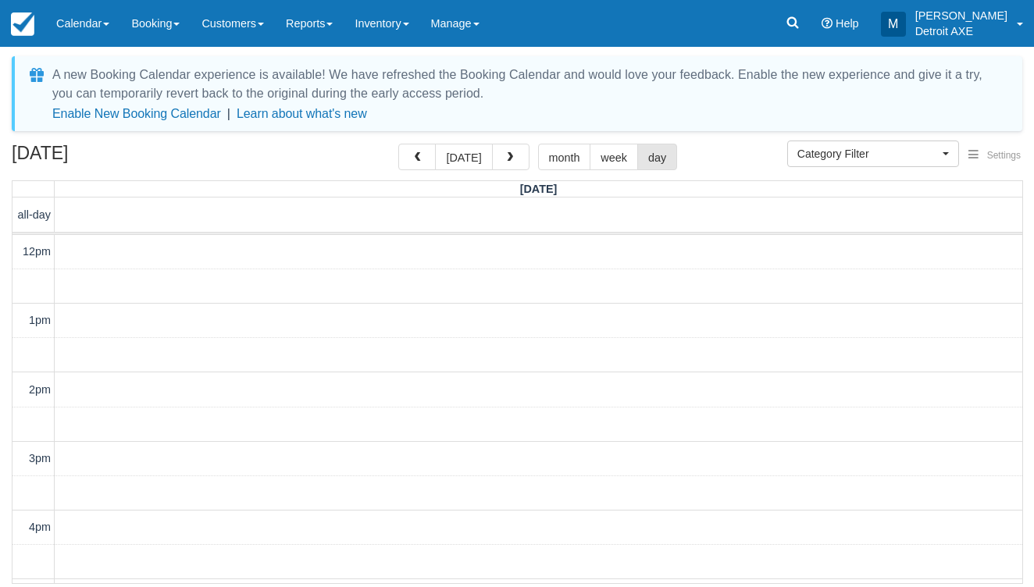
scroll to position [443, 0]
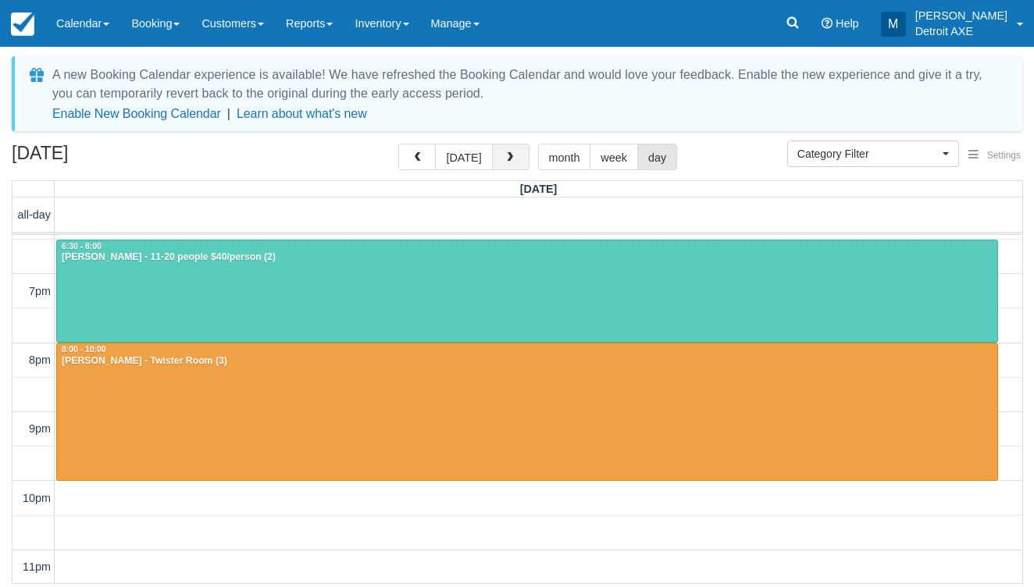
click at [513, 155] on button "button" at bounding box center [510, 157] width 37 height 27
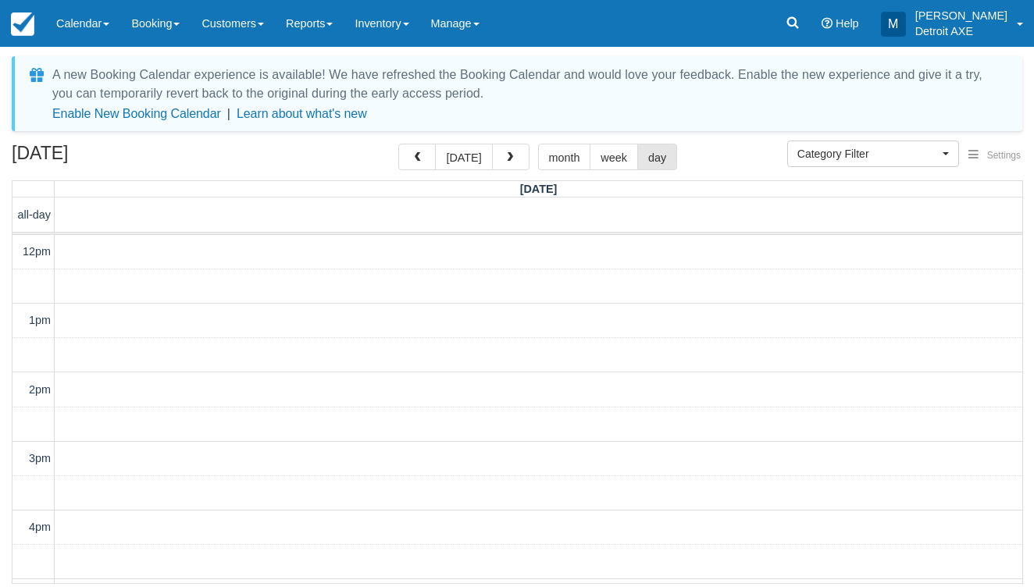
scroll to position [443, 0]
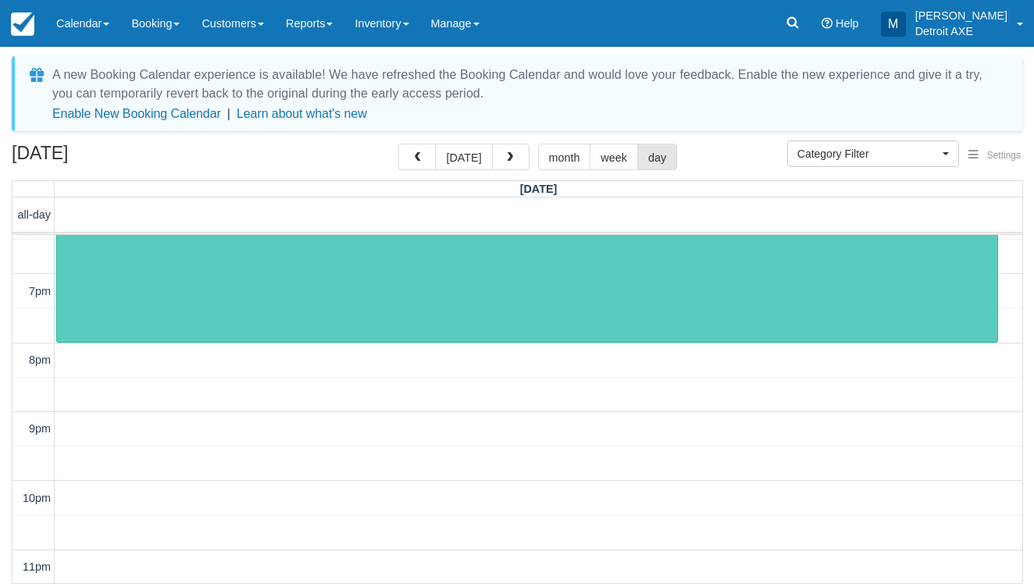
click at [447, 288] on div at bounding box center [527, 273] width 940 height 137
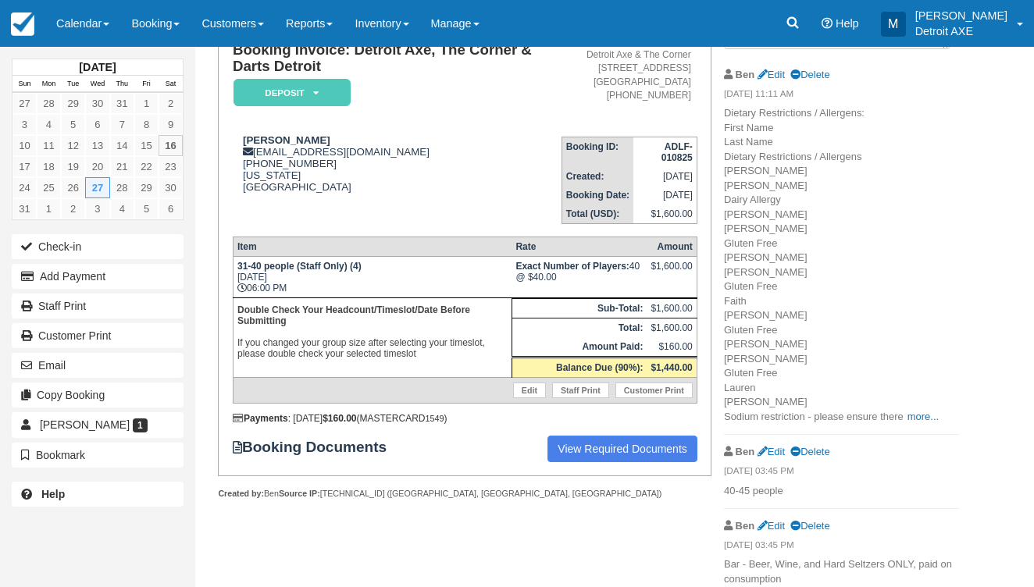
scroll to position [126, 0]
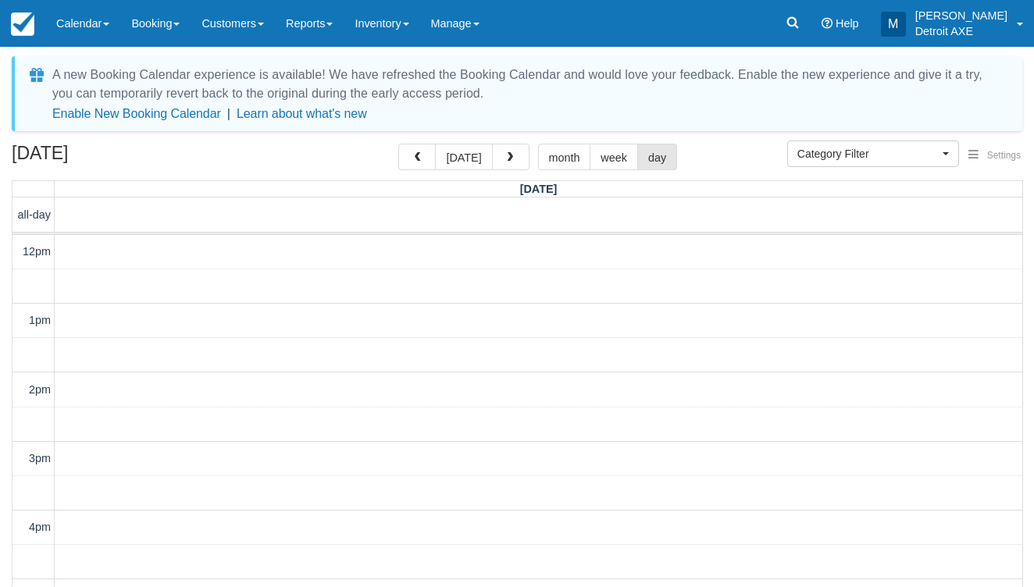
select select
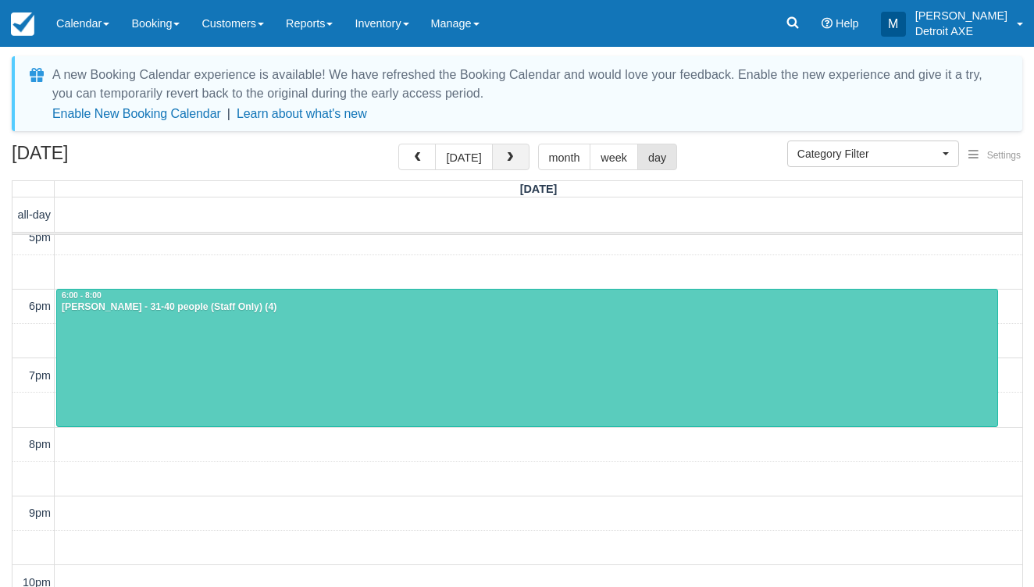
click at [495, 158] on button "button" at bounding box center [510, 157] width 37 height 27
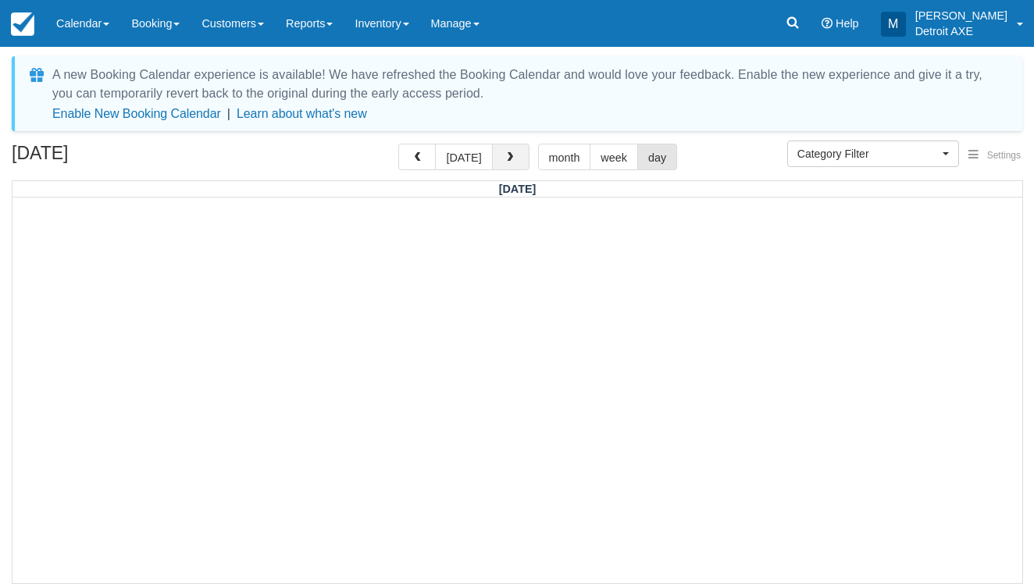
click at [495, 158] on button "button" at bounding box center [510, 157] width 37 height 27
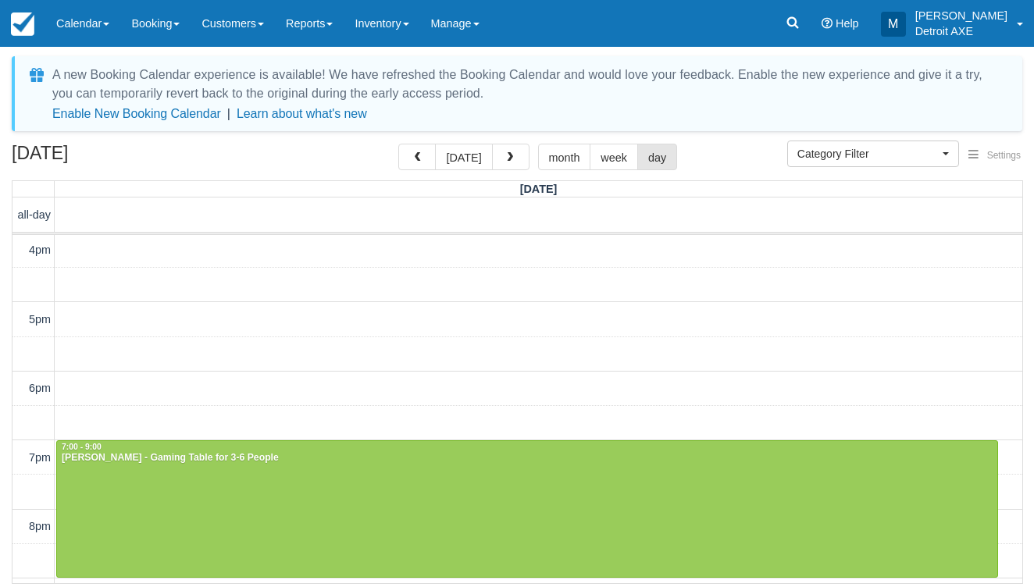
scroll to position [276, 0]
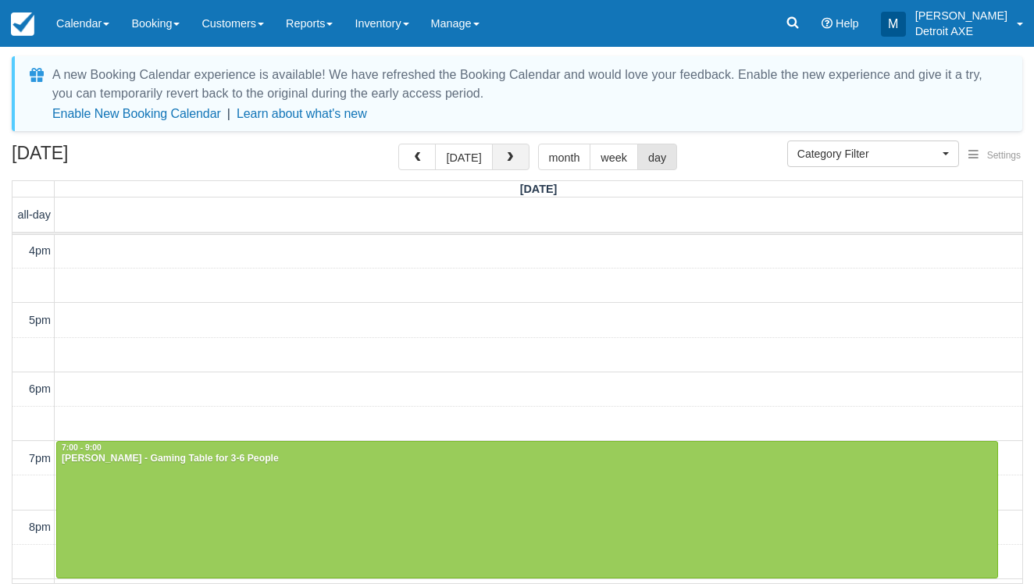
click at [511, 154] on span "button" at bounding box center [509, 157] width 11 height 11
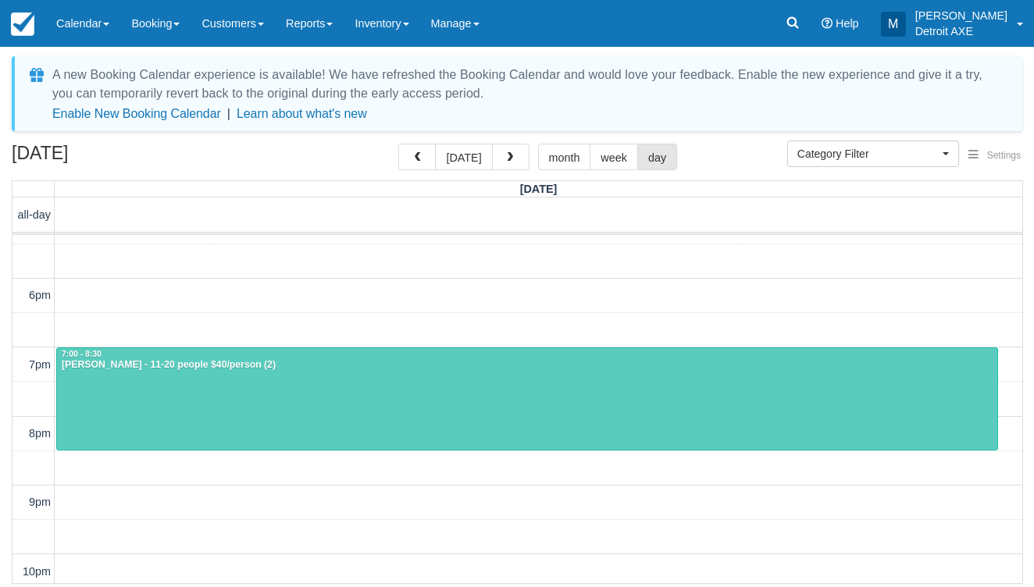
scroll to position [368, 0]
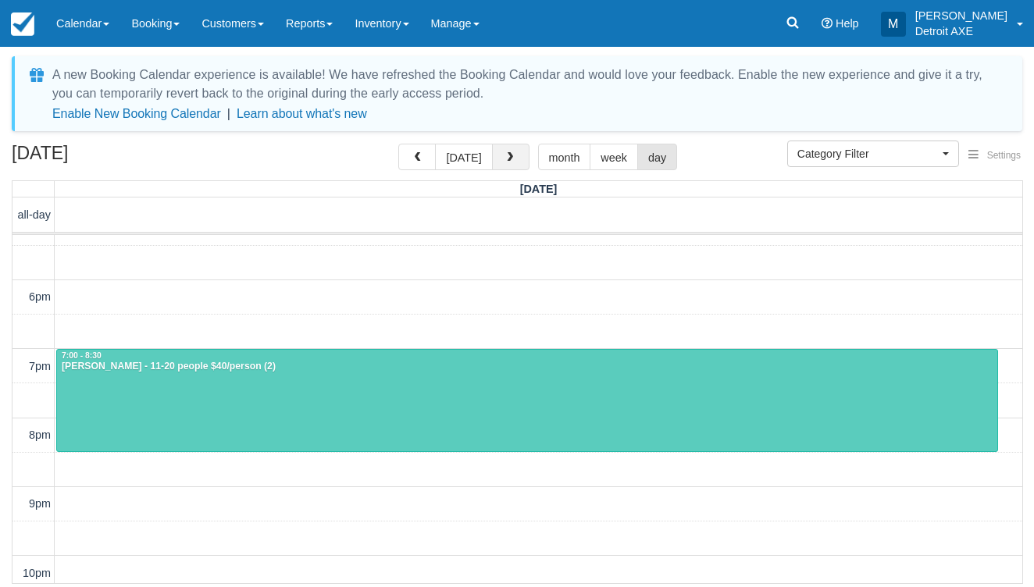
click at [515, 163] on button "button" at bounding box center [510, 157] width 37 height 27
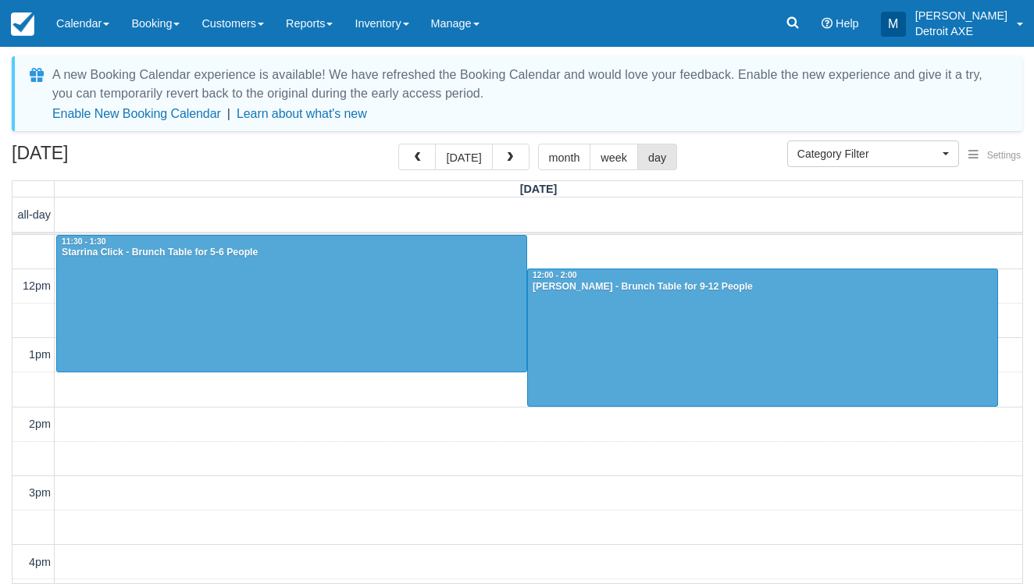
scroll to position [443, 0]
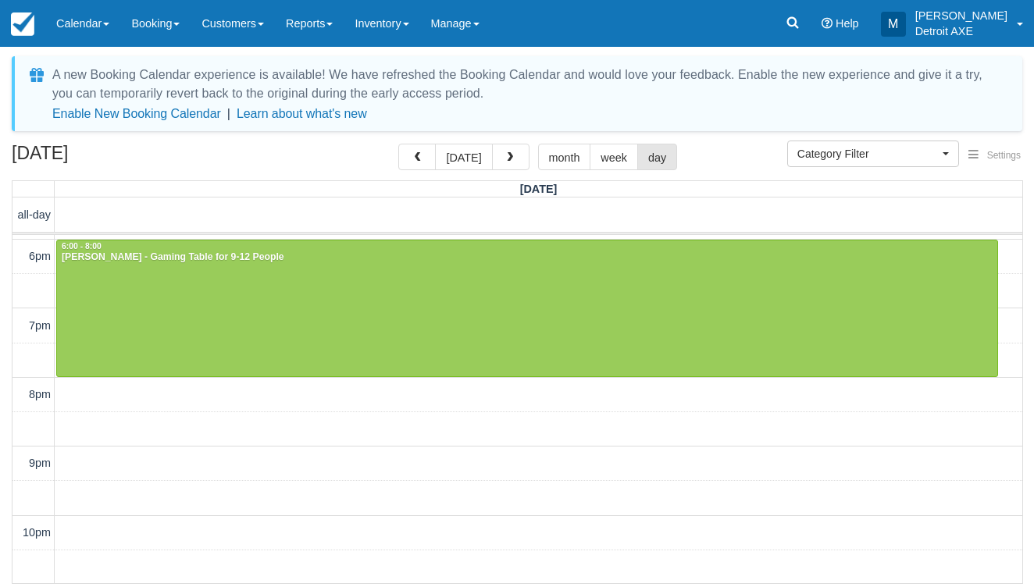
click at [515, 163] on button "button" at bounding box center [510, 157] width 37 height 27
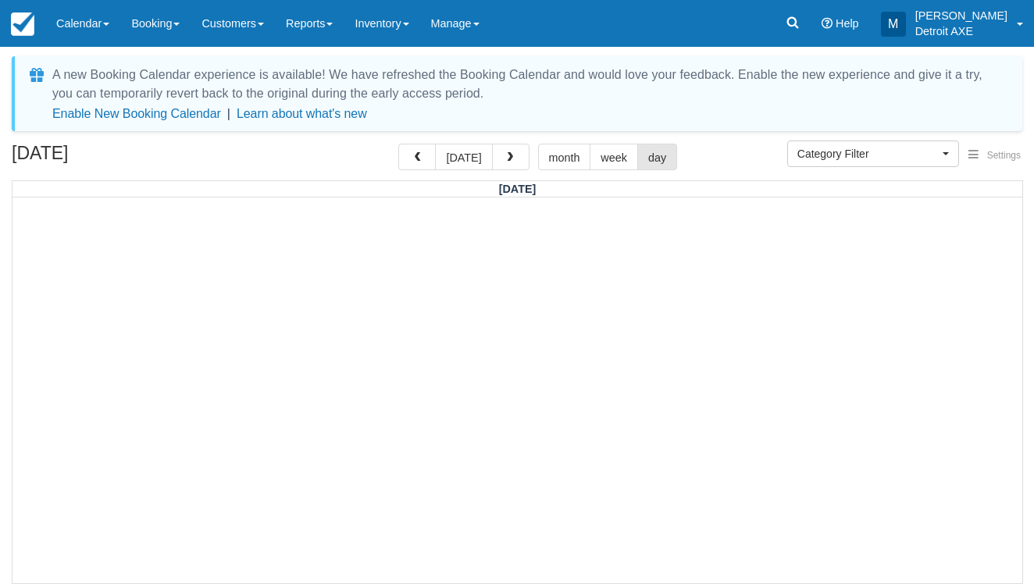
click at [515, 163] on button "button" at bounding box center [510, 157] width 37 height 27
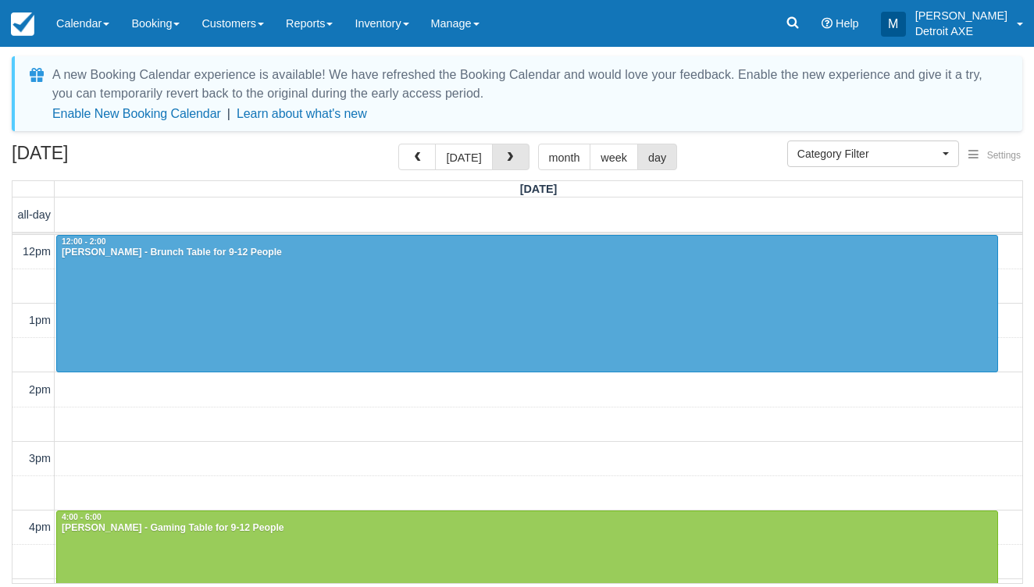
click at [515, 163] on button "button" at bounding box center [510, 157] width 37 height 27
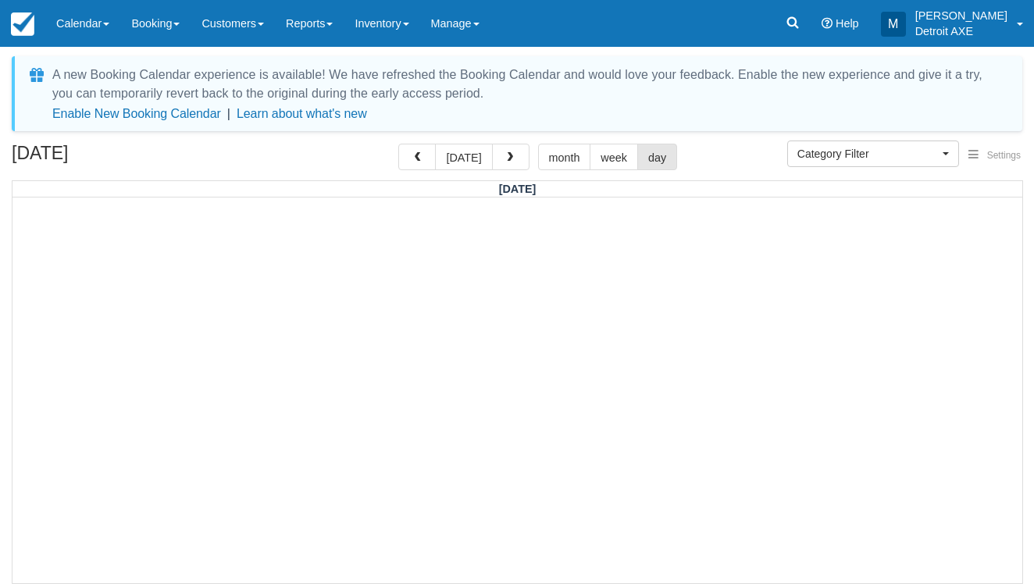
click at [515, 163] on button "button" at bounding box center [510, 157] width 37 height 27
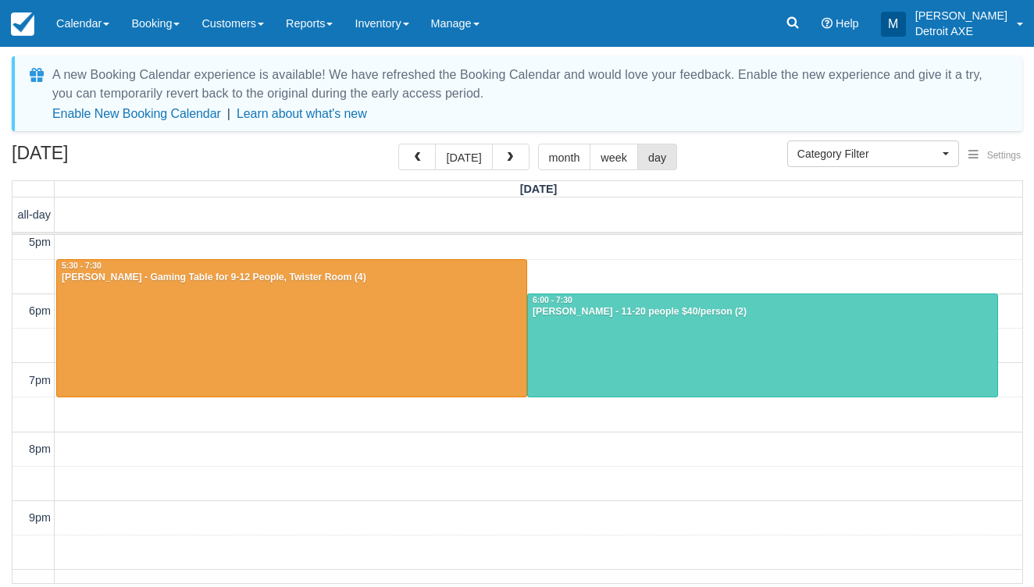
scroll to position [360, 0]
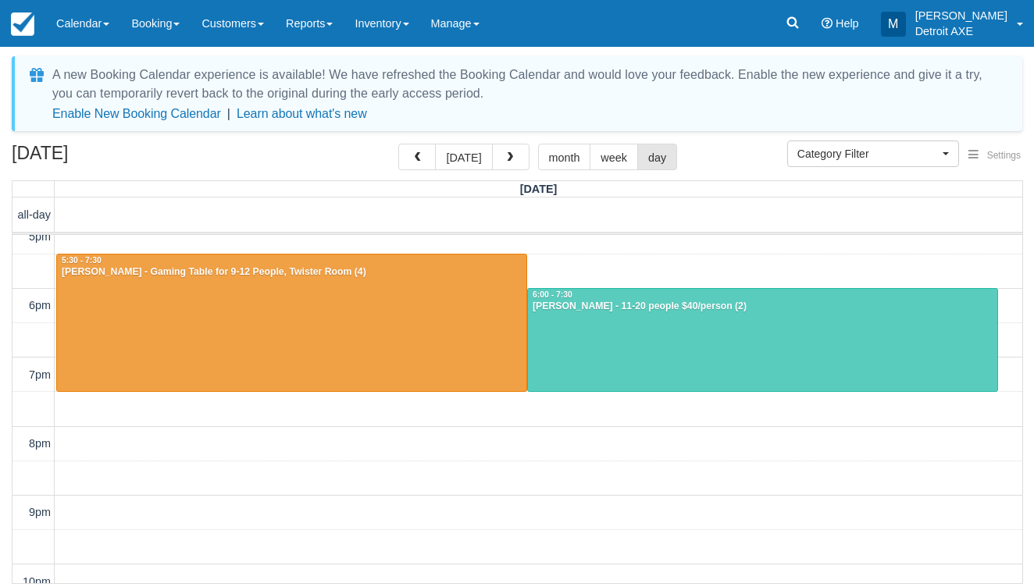
click at [598, 329] on div at bounding box center [762, 340] width 469 height 102
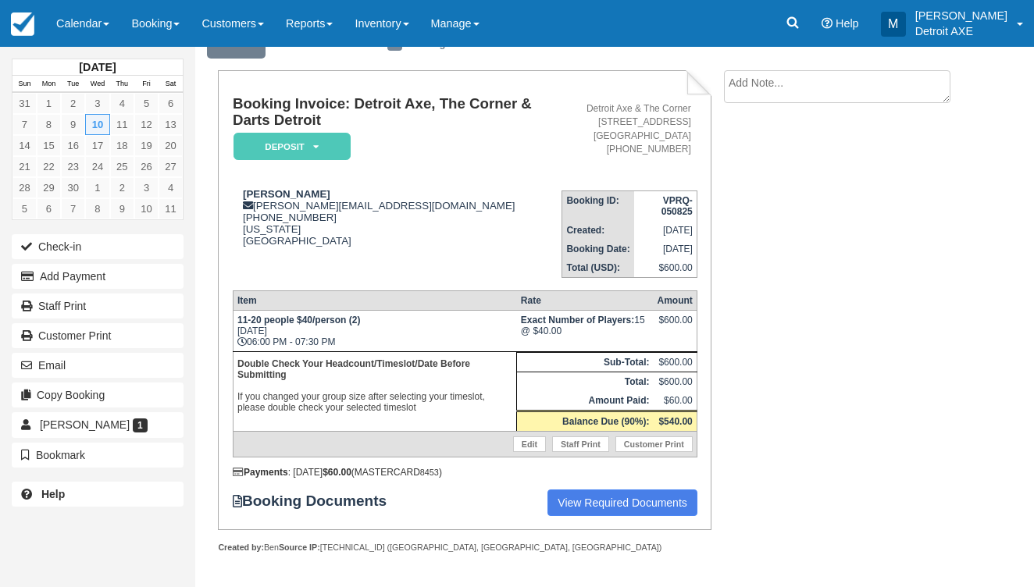
scroll to position [71, 0]
